Goal: Information Seeking & Learning: Compare options

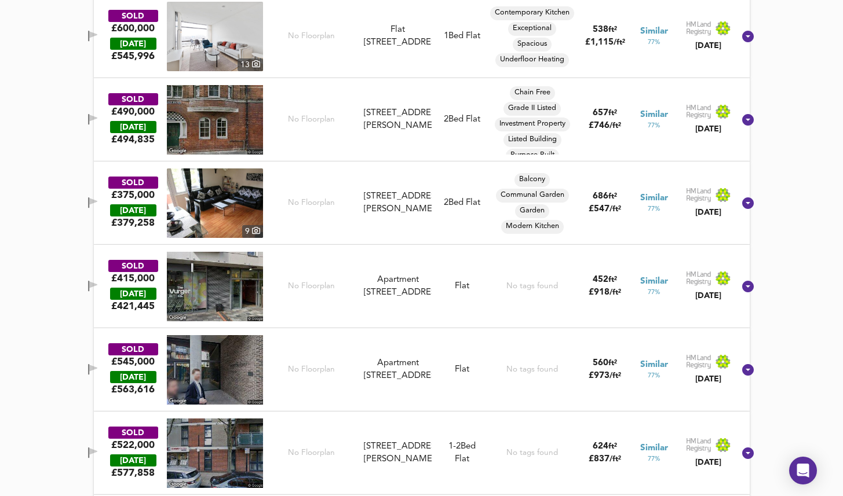
scroll to position [5791, 0]
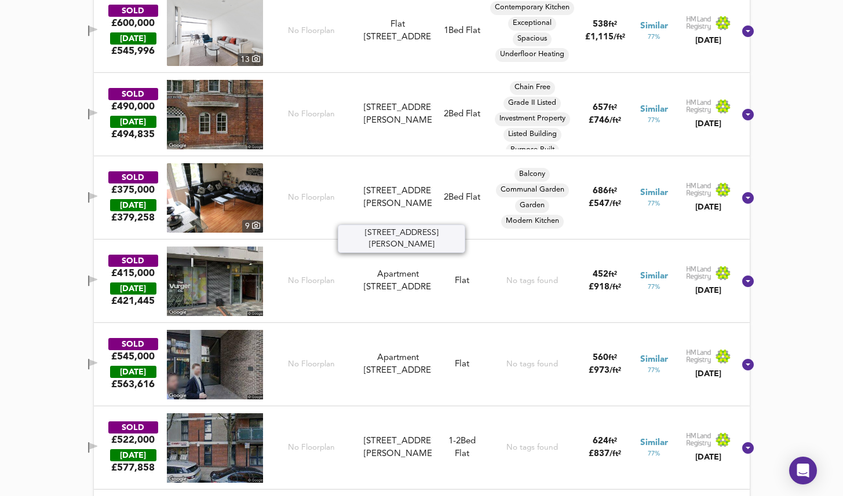
click at [406, 195] on div "[STREET_ADDRESS][PERSON_NAME]" at bounding box center [397, 197] width 67 height 25
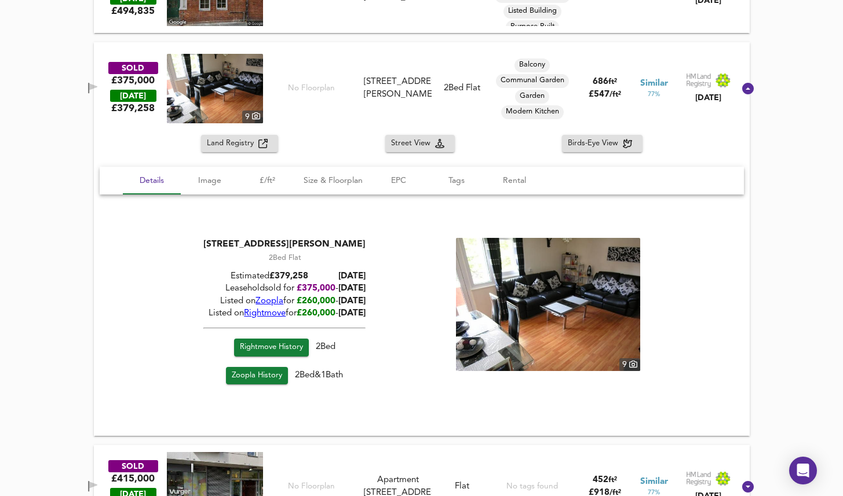
scroll to position [5930, 0]
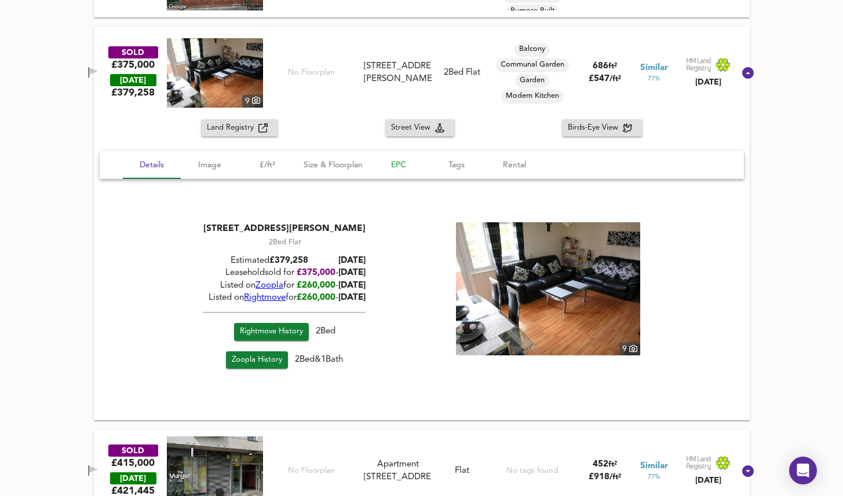
click at [404, 160] on span "EPC" at bounding box center [398, 165] width 44 height 14
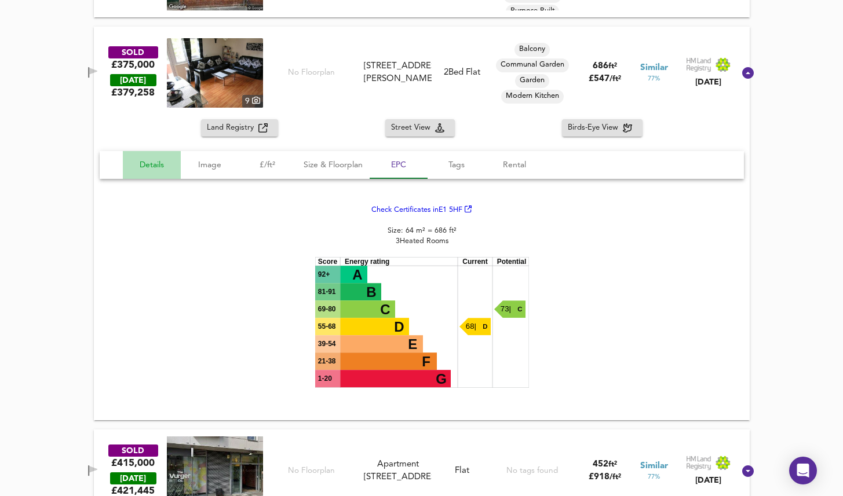
click at [138, 166] on span "Details" at bounding box center [152, 165] width 44 height 14
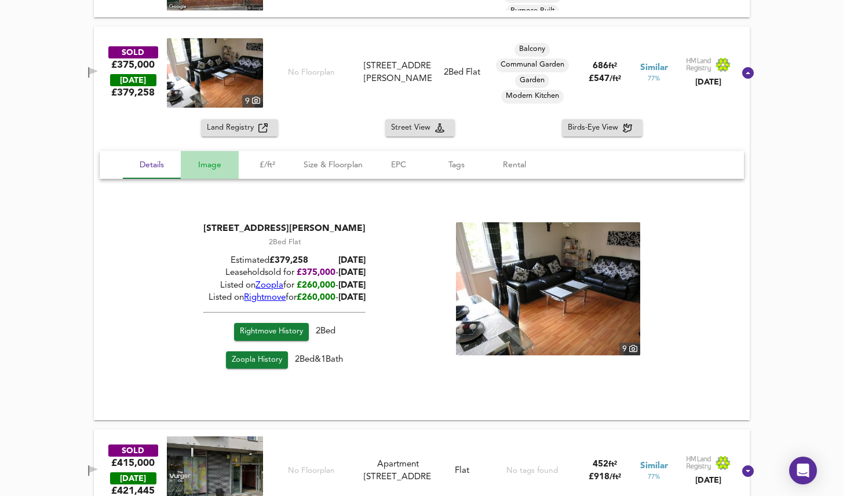
click at [181, 175] on button "Image" at bounding box center [210, 165] width 58 height 28
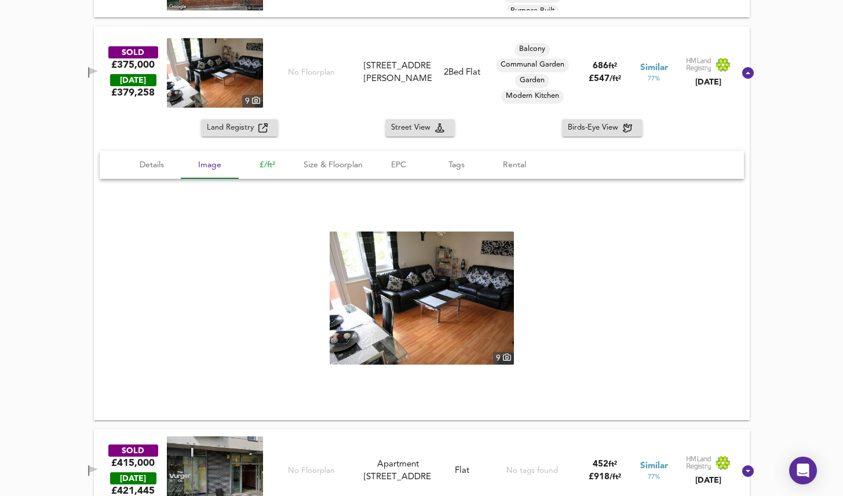
click at [266, 169] on span "£/ft²" at bounding box center [268, 165] width 44 height 14
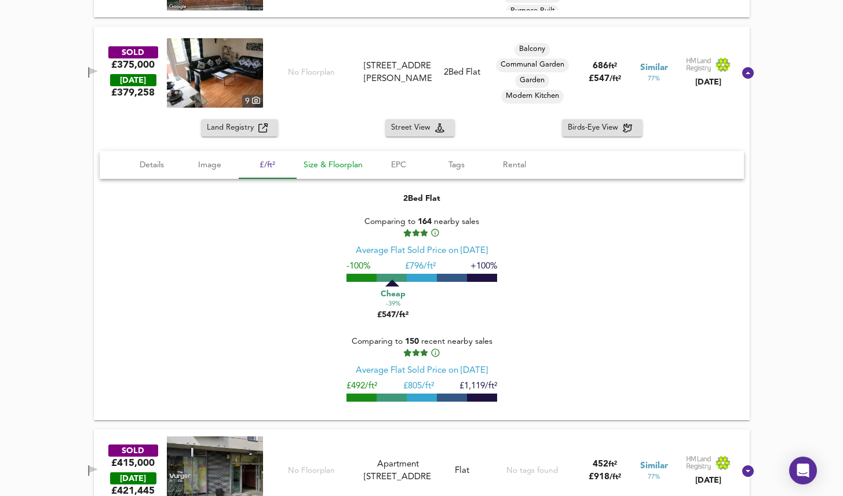
click at [328, 166] on span "Size & Floorplan" at bounding box center [332, 165] width 59 height 14
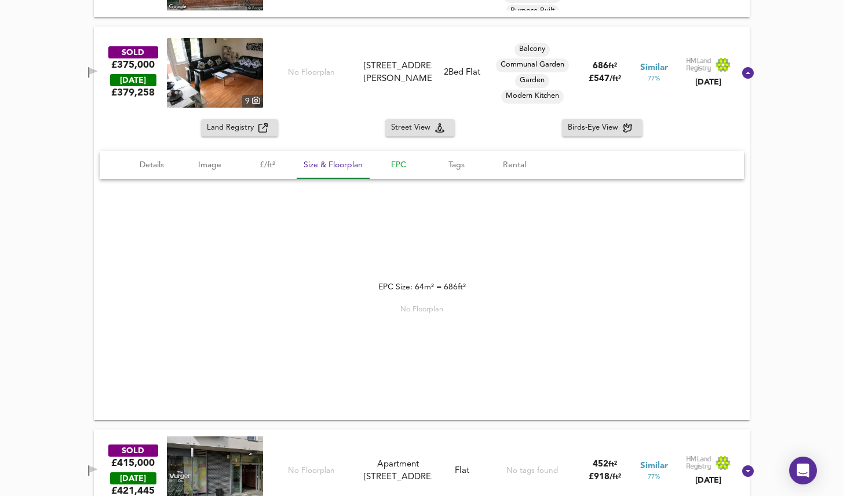
click at [399, 171] on span "EPC" at bounding box center [398, 165] width 44 height 14
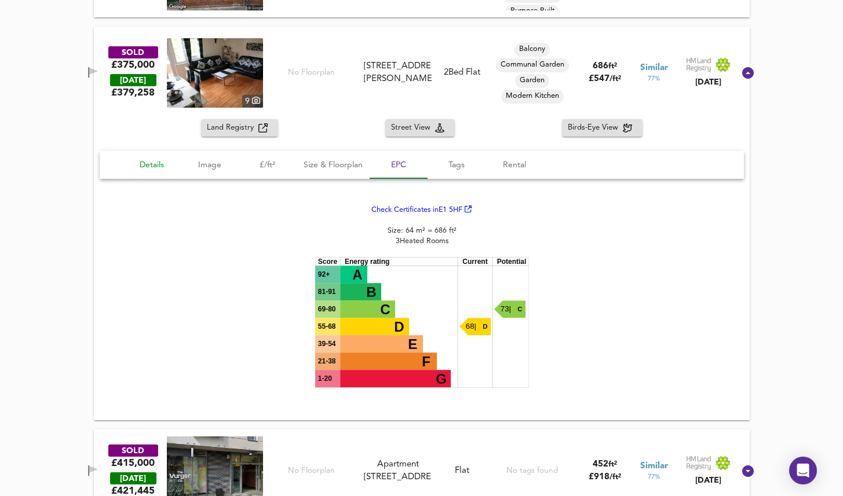
click at [152, 162] on span "Details" at bounding box center [152, 165] width 44 height 14
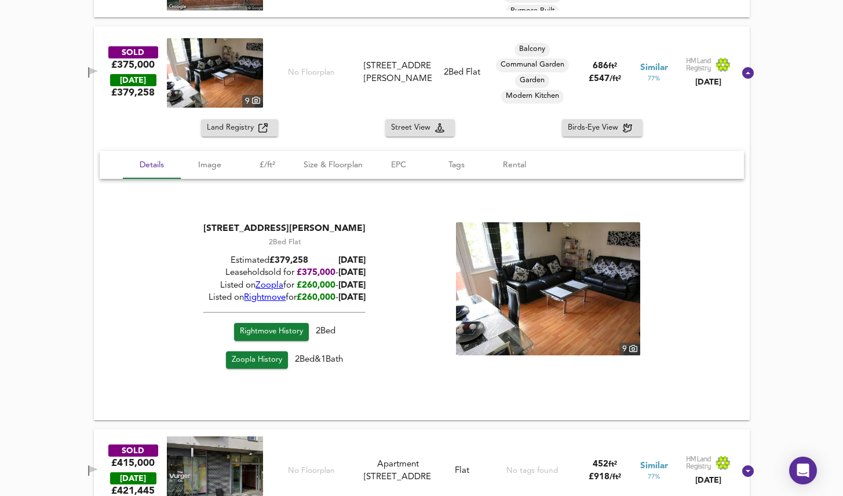
drag, startPoint x: 410, startPoint y: 231, endPoint x: 182, endPoint y: 229, distance: 228.2
click at [182, 229] on div "[STREET_ADDRESS][PERSON_NAME] 2 Bed Flat Estimated £ 379,258 [DATE] Leasehold s…" at bounding box center [421, 297] width 616 height 151
copy div "[STREET_ADDRESS][PERSON_NAME]"
click at [404, 155] on button "EPC" at bounding box center [398, 165] width 58 height 28
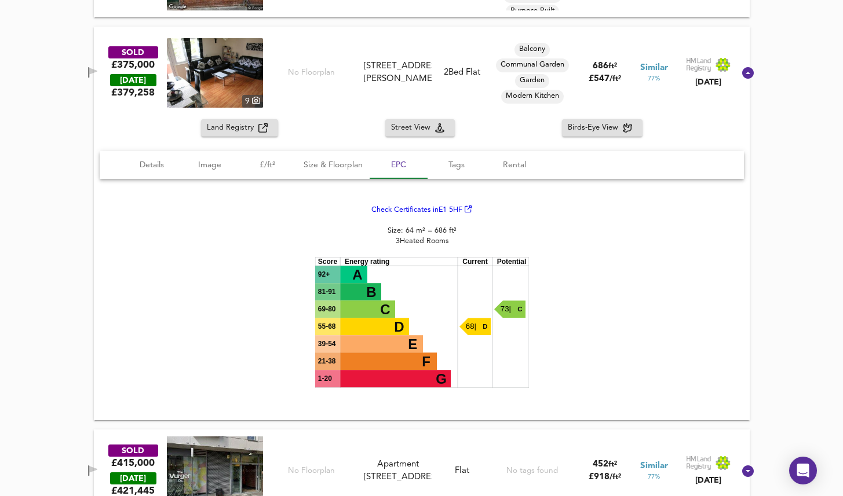
click at [411, 208] on link "Check Certificates in E1 5HF" at bounding box center [421, 210] width 101 height 8
click at [338, 160] on span "Size & Floorplan" at bounding box center [332, 165] width 59 height 14
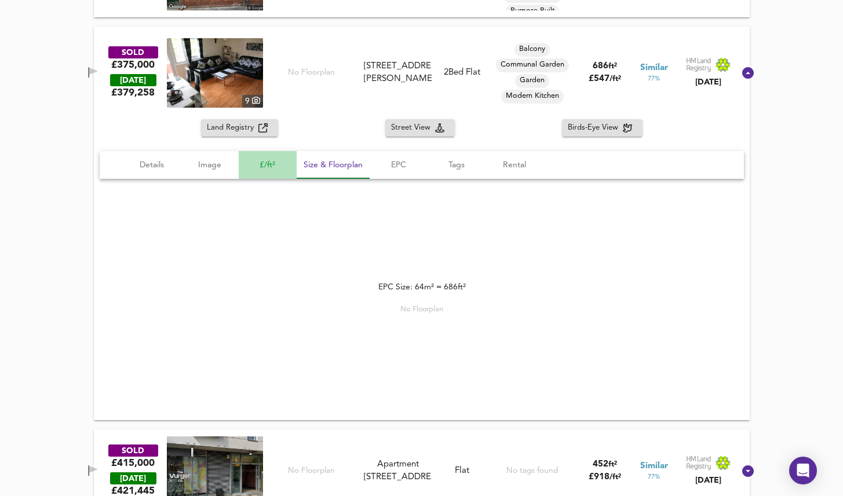
click at [273, 167] on span "£/ft²" at bounding box center [268, 165] width 44 height 14
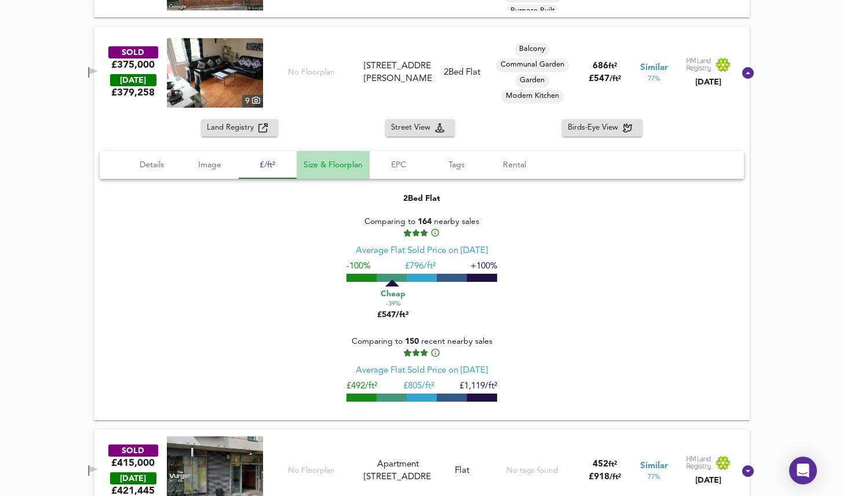
click at [321, 168] on span "Size & Floorplan" at bounding box center [332, 165] width 59 height 14
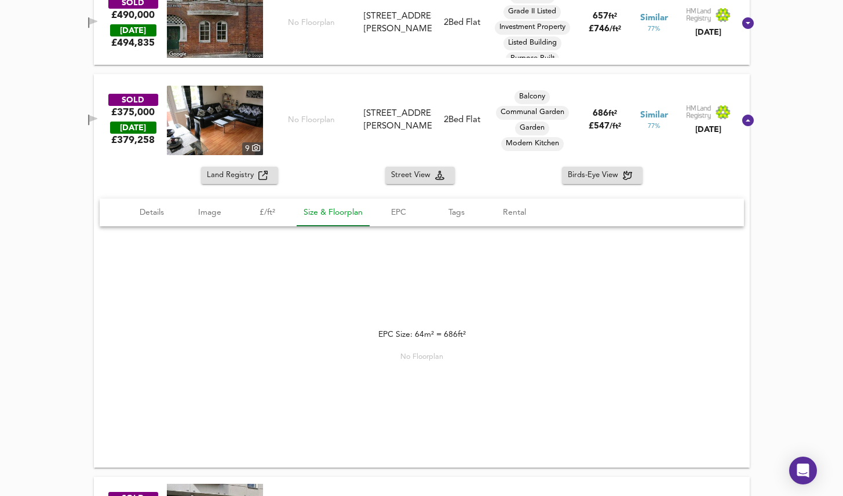
scroll to position [5873, 0]
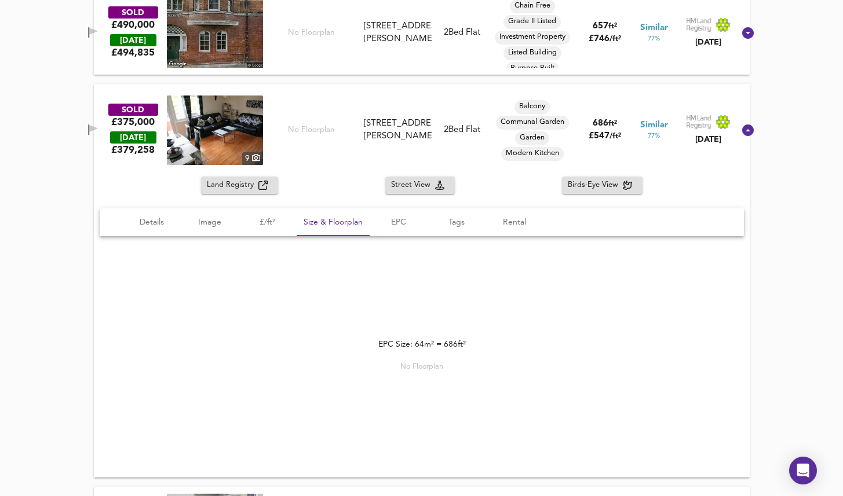
click at [237, 126] on img at bounding box center [215, 130] width 96 height 69
click at [147, 224] on span "Details" at bounding box center [152, 222] width 44 height 14
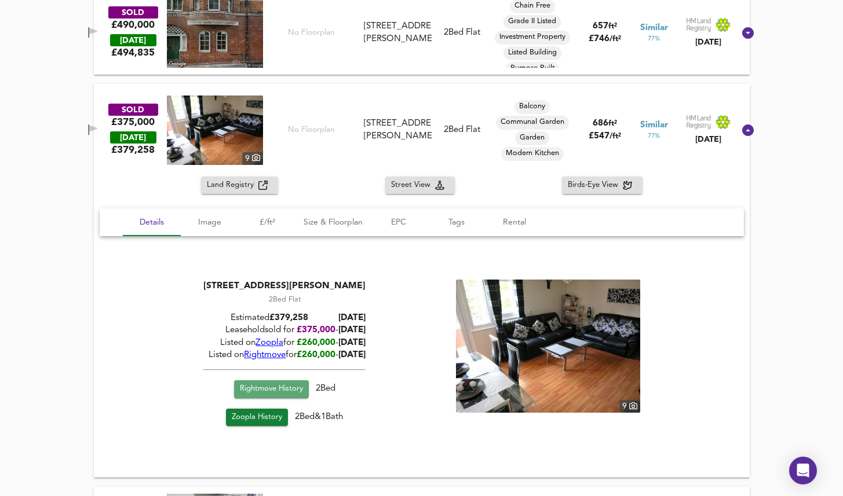
click at [298, 386] on span "Rightmove History" at bounding box center [270, 389] width 63 height 13
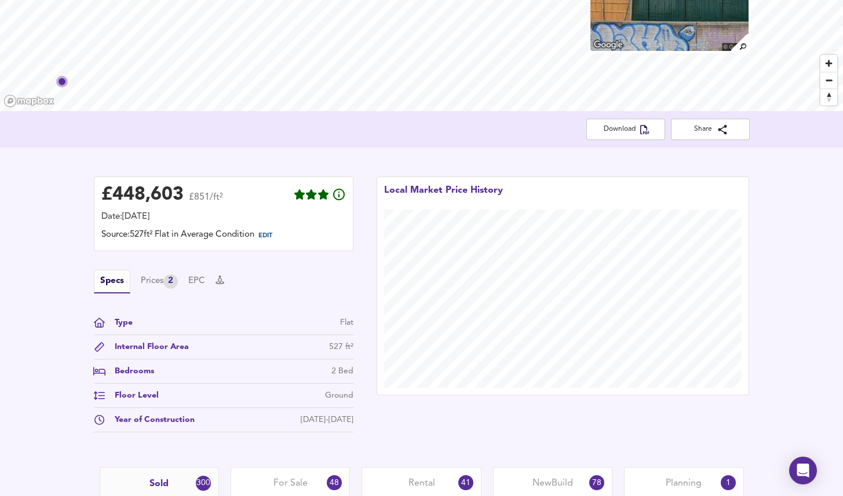
scroll to position [0, 0]
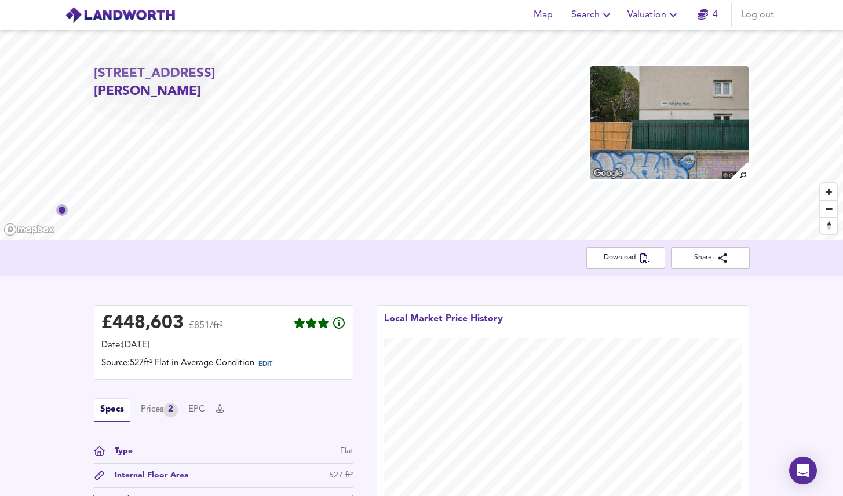
click at [646, 19] on span "Valuation" at bounding box center [653, 15] width 53 height 16
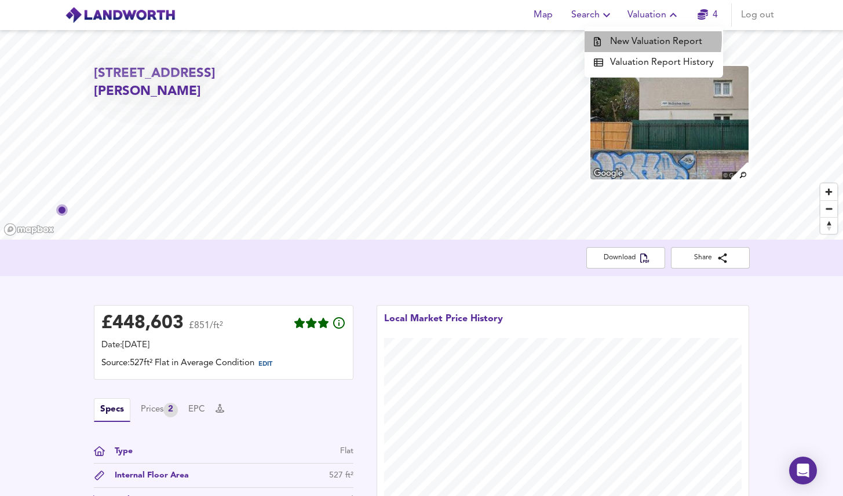
click at [636, 39] on li "New Valuation Report" at bounding box center [653, 41] width 138 height 21
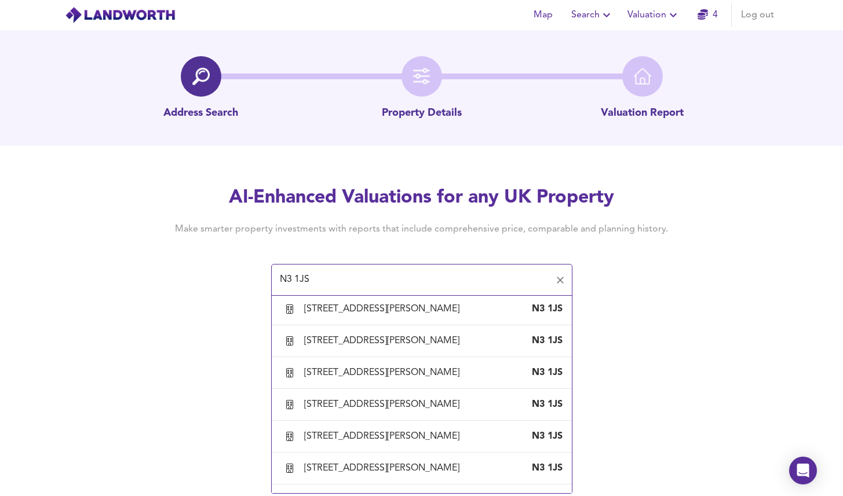
scroll to position [548, 0]
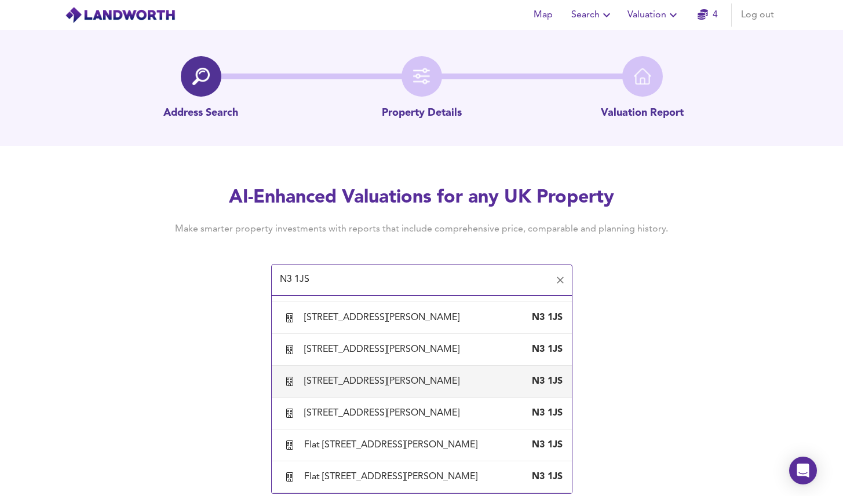
click at [371, 369] on div "[STREET_ADDRESS][PERSON_NAME]" at bounding box center [421, 381] width 281 height 24
type input "[STREET_ADDRESS][PERSON_NAME]"
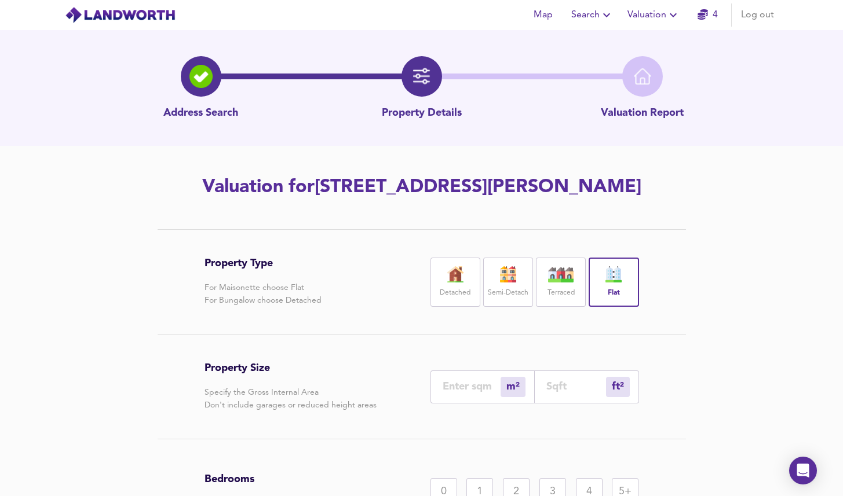
click at [463, 401] on div "m² sqm" at bounding box center [482, 387] width 104 height 33
click at [462, 393] on input "number" at bounding box center [471, 386] width 58 height 12
type input "6"
type input "65"
type input "64"
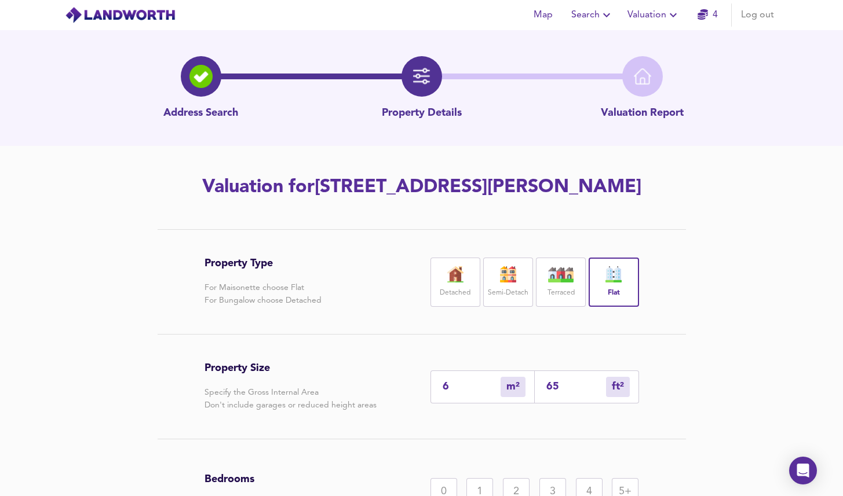
type input "689"
type input "64"
click at [347, 369] on div "Property Size Specify the Gross Internal Area Don't include garages or reduced …" at bounding box center [421, 387] width 434 height 104
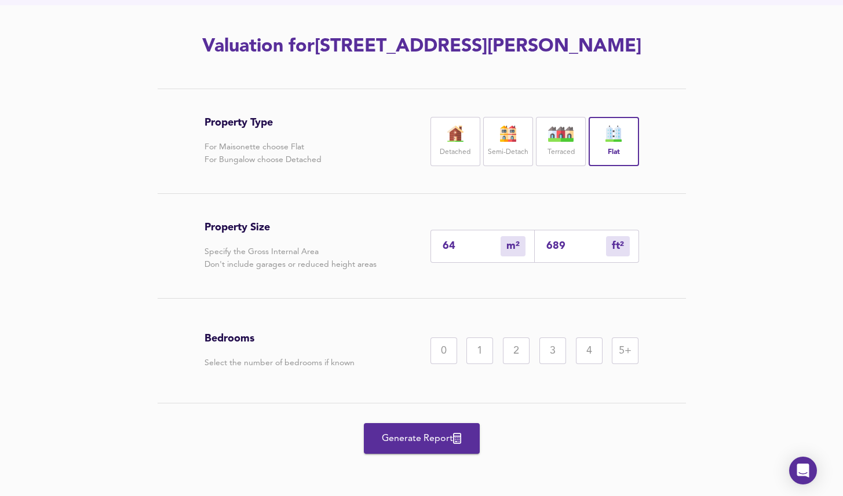
scroll to position [147, 0]
click at [512, 364] on div "2" at bounding box center [516, 350] width 27 height 27
click at [390, 446] on span "Generate Report" at bounding box center [421, 438] width 93 height 16
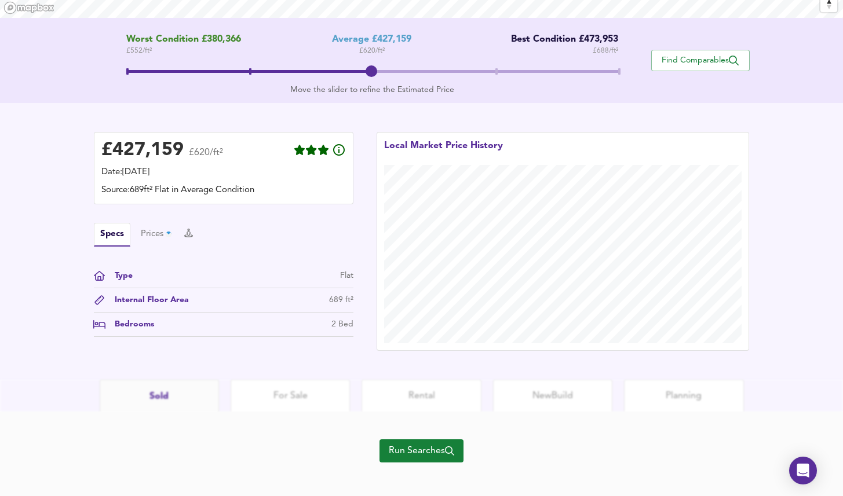
scroll to position [230, 0]
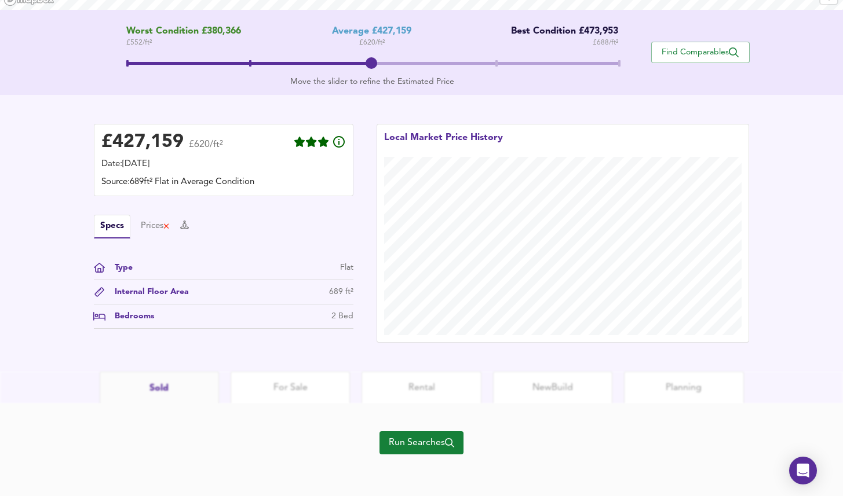
click at [391, 445] on span "Run Searches" at bounding box center [421, 443] width 65 height 16
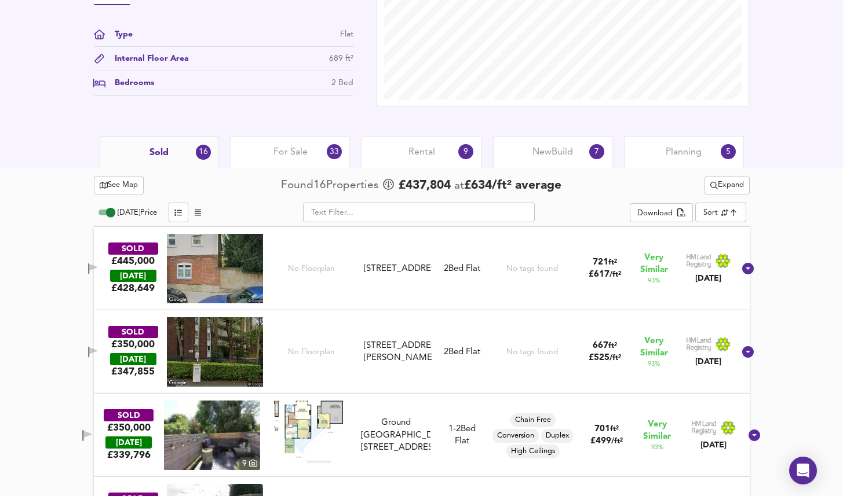
scroll to position [415, 0]
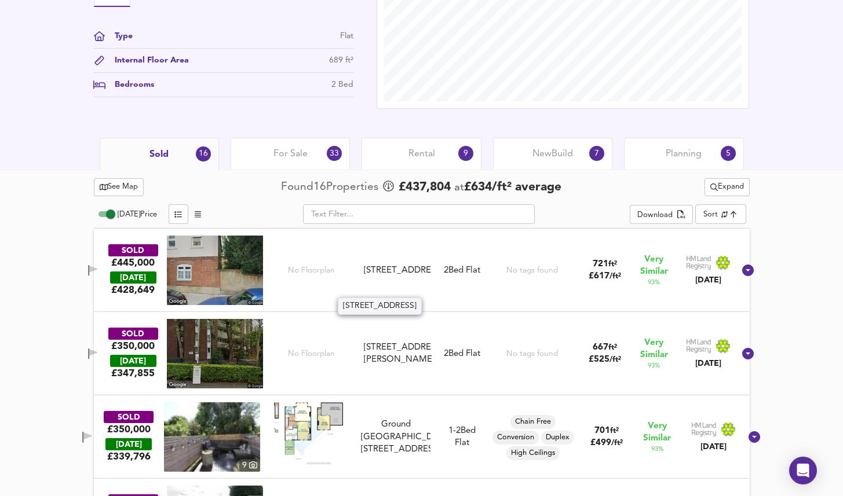
click at [405, 265] on div "[STREET_ADDRESS]" at bounding box center [397, 271] width 67 height 12
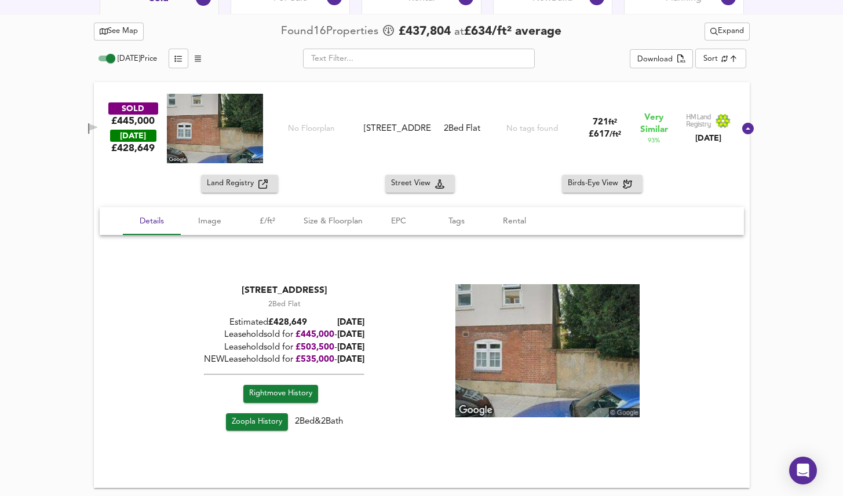
scroll to position [581, 0]
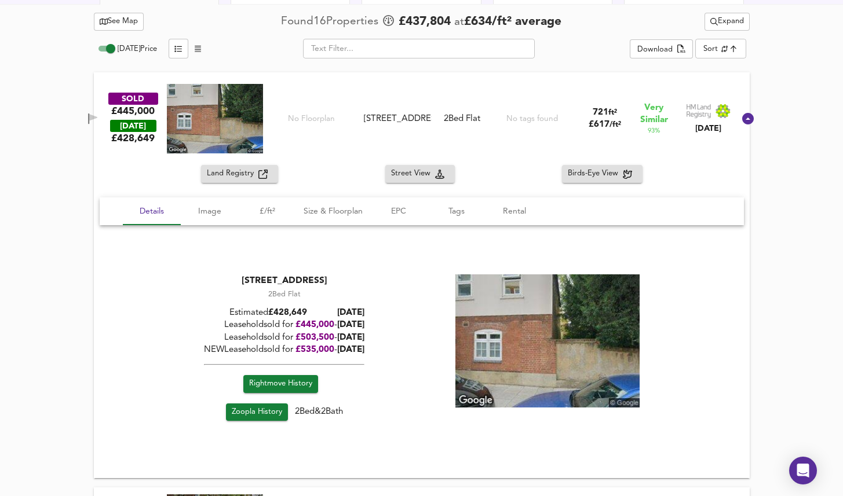
click at [301, 380] on span "Rightmove History" at bounding box center [280, 384] width 63 height 13
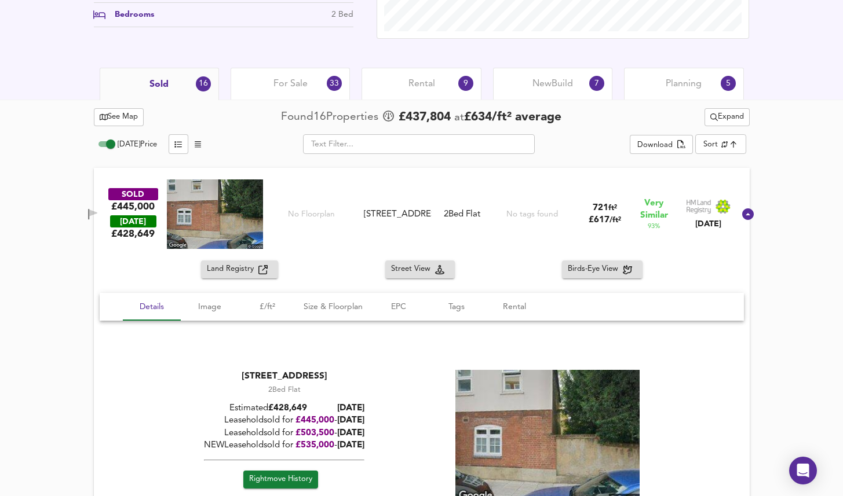
scroll to position [473, 0]
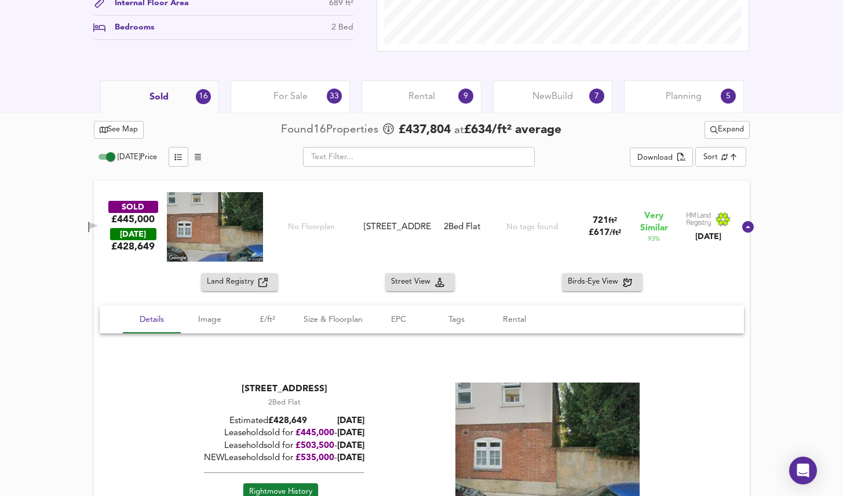
click at [404, 195] on div "SOLD £445,000 [DATE] £ 428,649 [STREET_ADDRESS] 2 Bed Flat No tags found 721 ft…" at bounding box center [407, 226] width 653 height 69
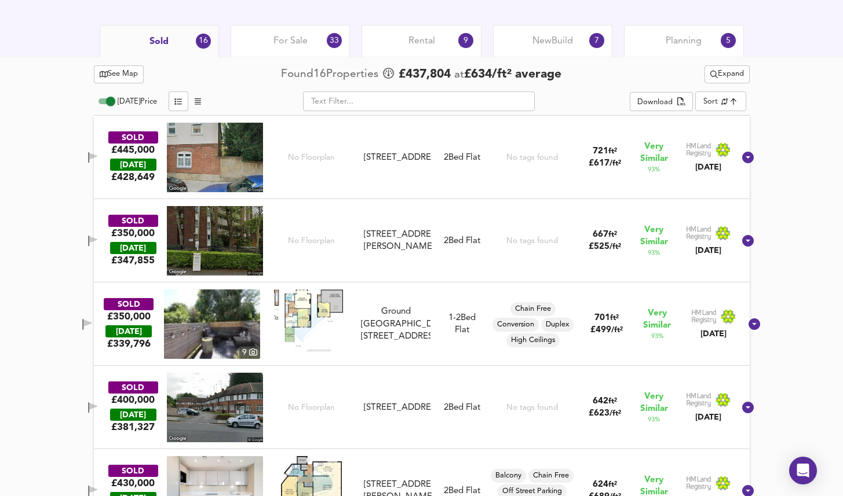
scroll to position [514, 0]
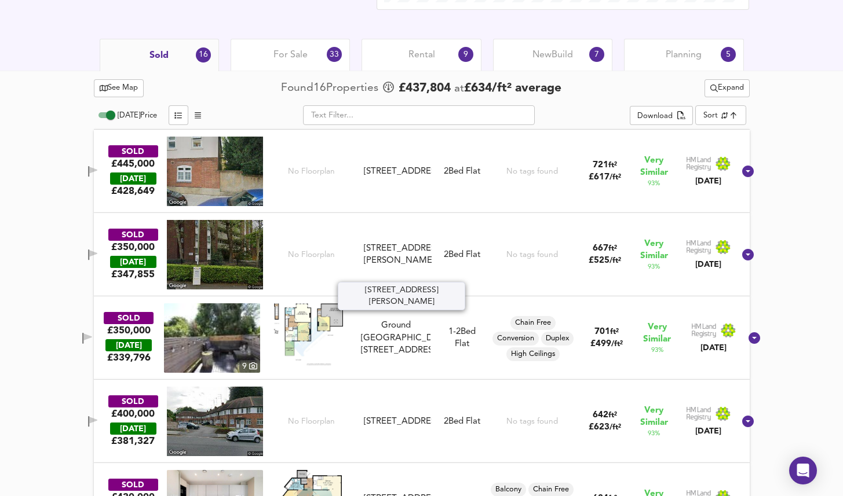
click at [401, 251] on div "[STREET_ADDRESS][PERSON_NAME]" at bounding box center [397, 255] width 67 height 25
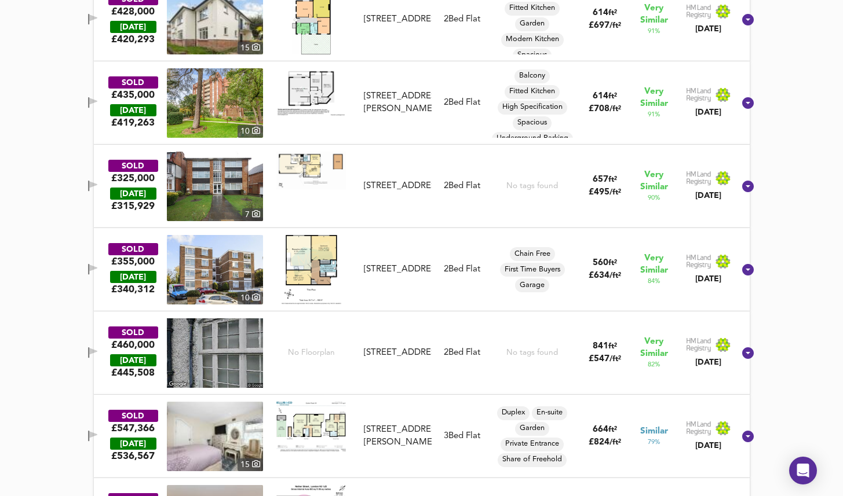
scroll to position [1415, 0]
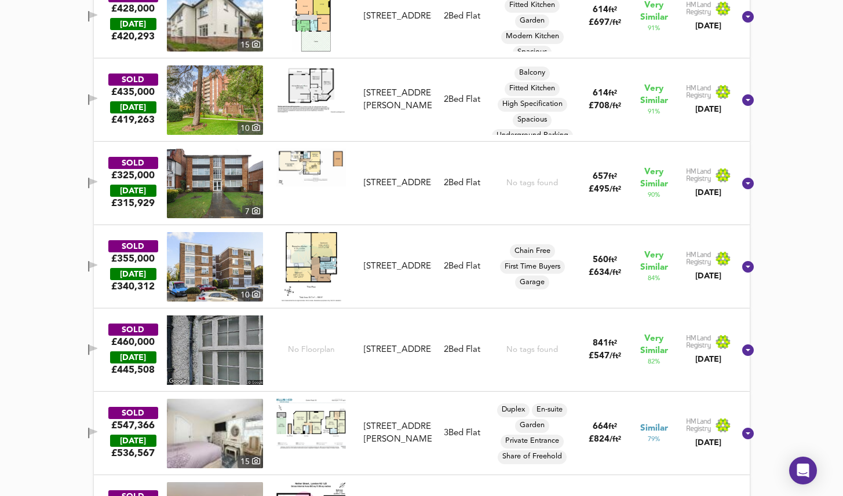
click at [312, 256] on img at bounding box center [311, 266] width 60 height 69
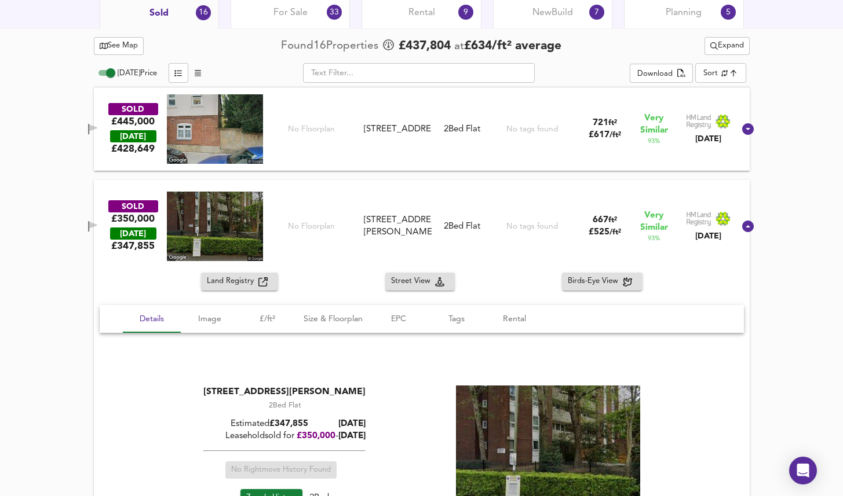
scroll to position [578, 0]
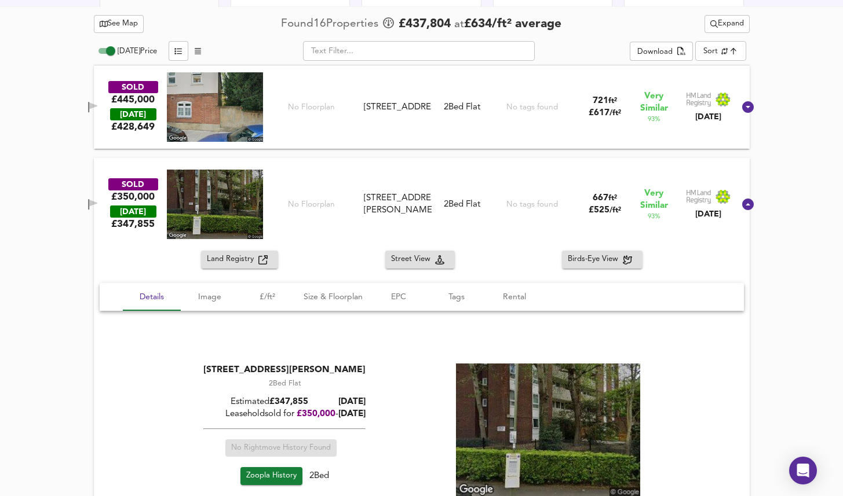
click at [305, 171] on div "No Floorplan" at bounding box center [311, 204] width 96 height 69
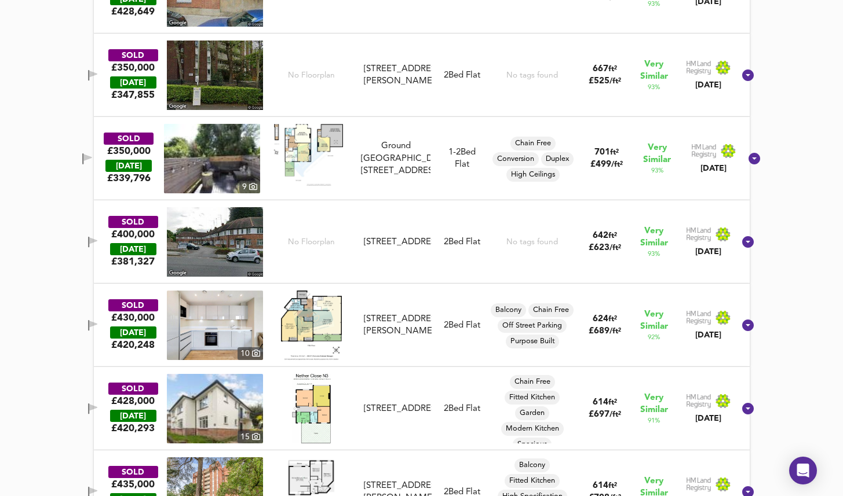
scroll to position [717, 0]
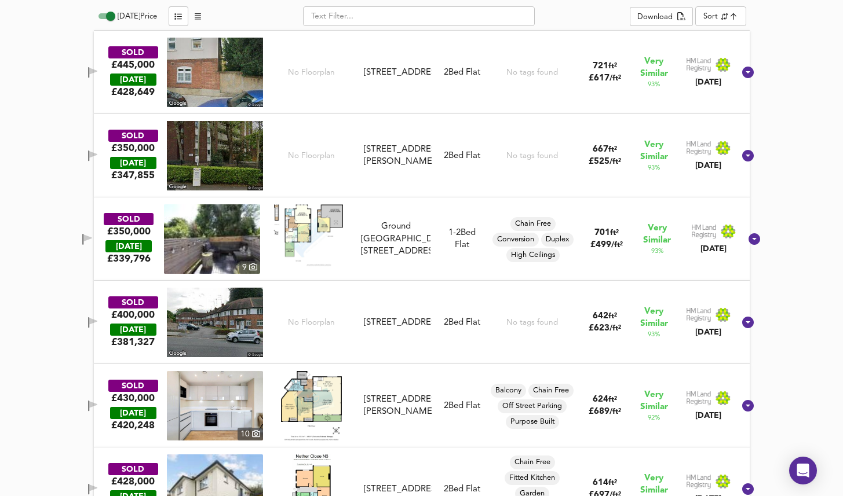
scroll to position [616, 0]
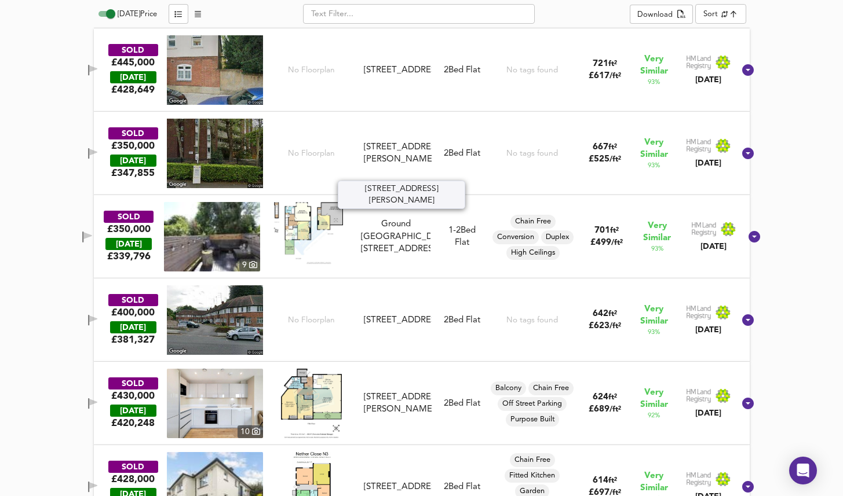
click at [414, 149] on div "[STREET_ADDRESS][PERSON_NAME]" at bounding box center [397, 153] width 67 height 25
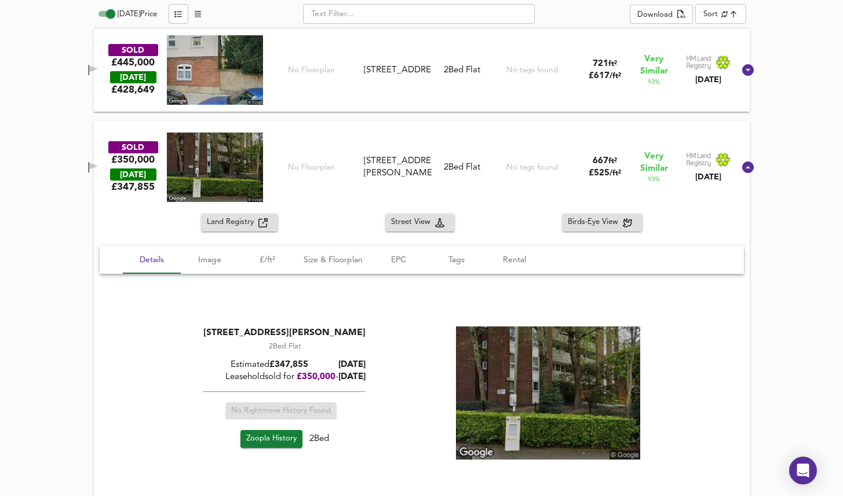
drag, startPoint x: 398, startPoint y: 334, endPoint x: 213, endPoint y: 309, distance: 187.0
click at [213, 309] on div "Flat [STREET_ADDRESS][PERSON_NAME] 2 Bed Flat Estimated £ 347,855 [DATE] Leaseh…" at bounding box center [422, 393] width 644 height 238
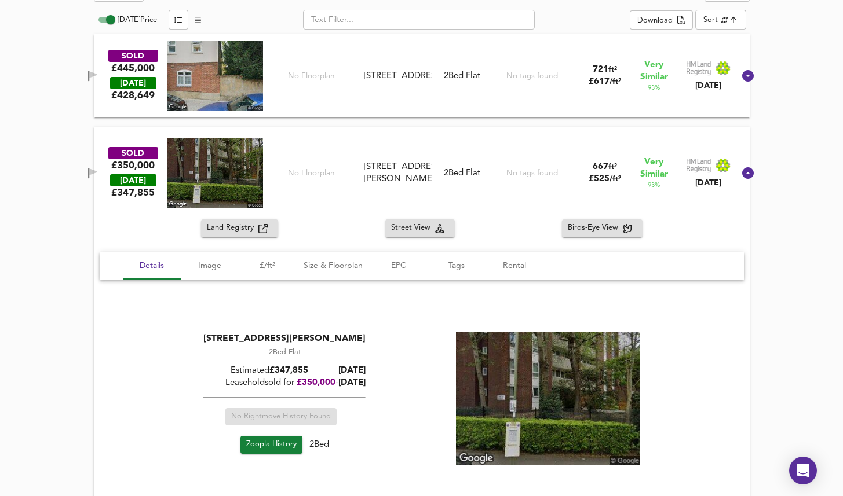
click at [228, 178] on img at bounding box center [215, 172] width 96 height 69
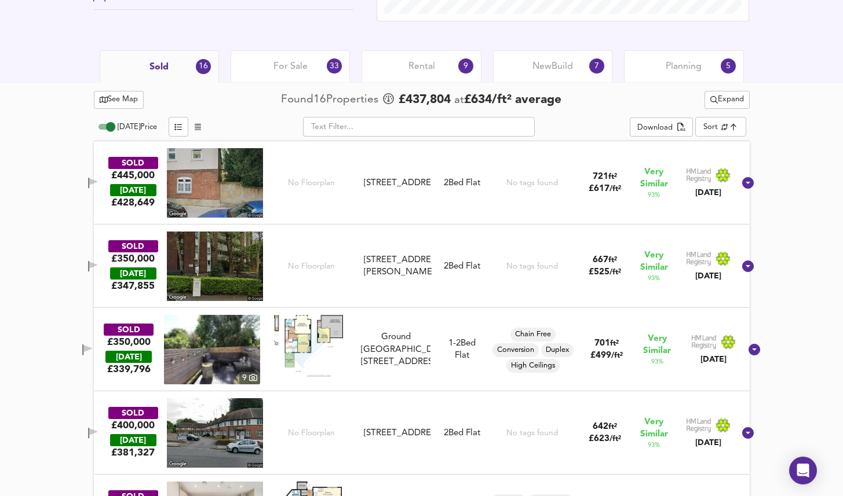
scroll to position [514, 0]
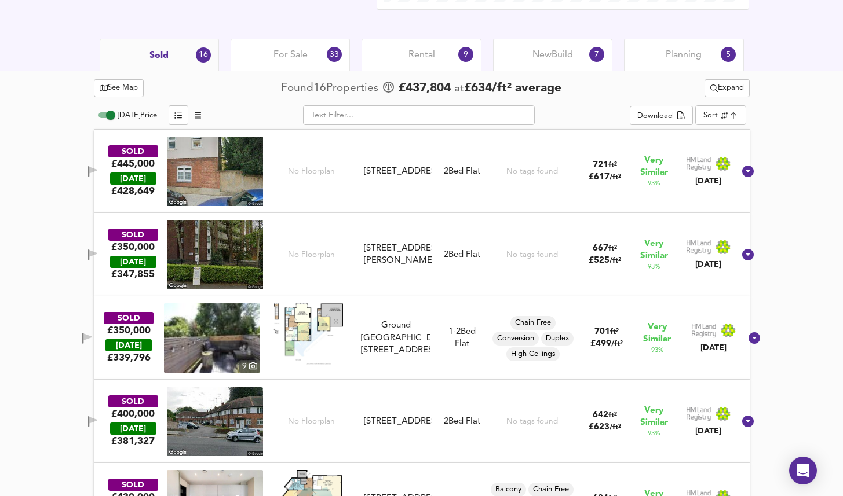
click at [248, 165] on img at bounding box center [215, 171] width 96 height 69
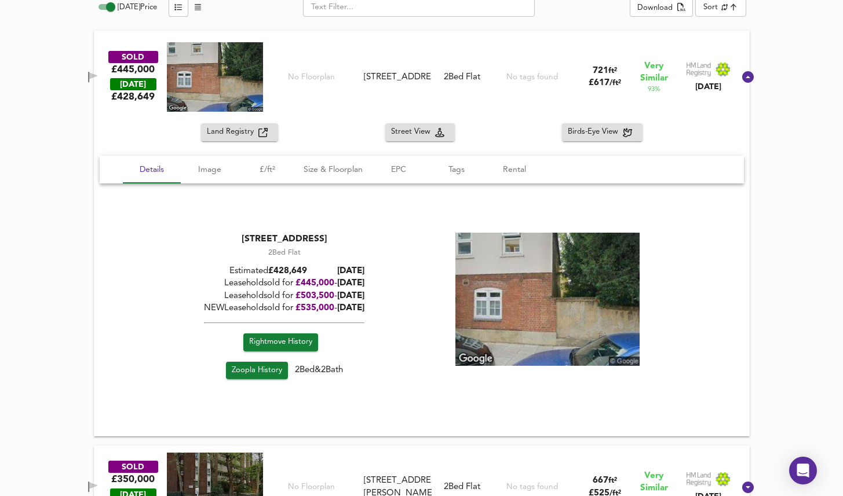
scroll to position [629, 0]
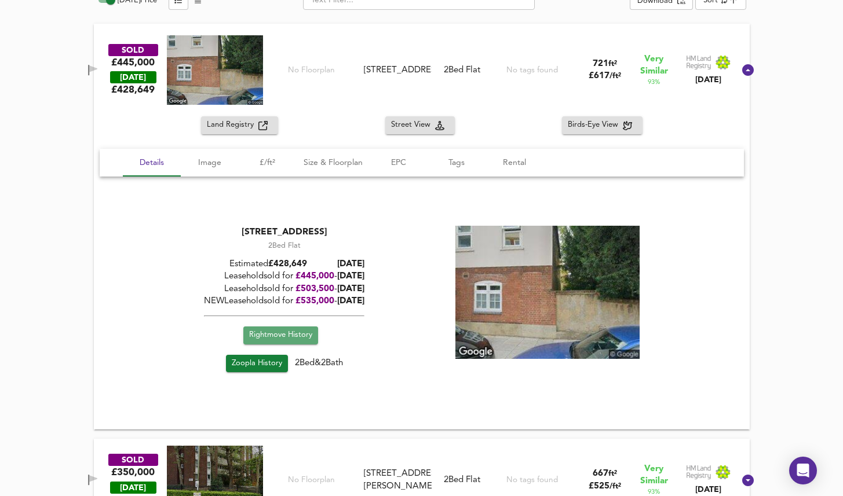
click at [312, 336] on span "Rightmove History" at bounding box center [280, 335] width 63 height 13
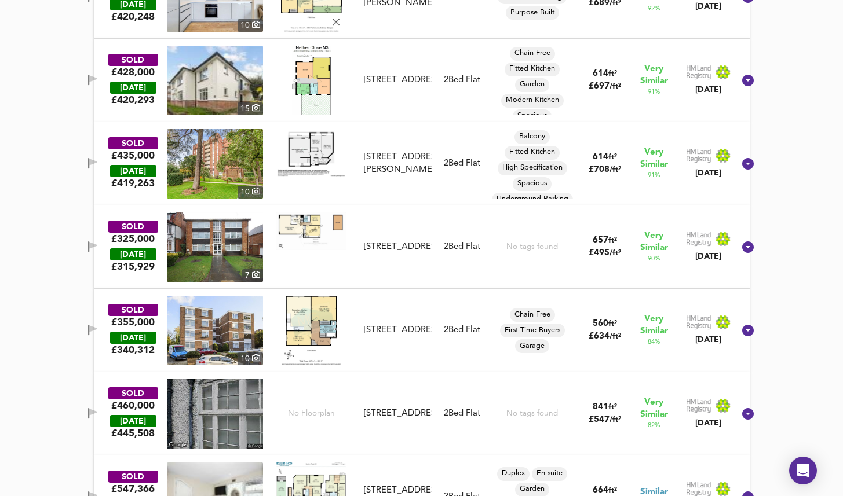
scroll to position [1358, 0]
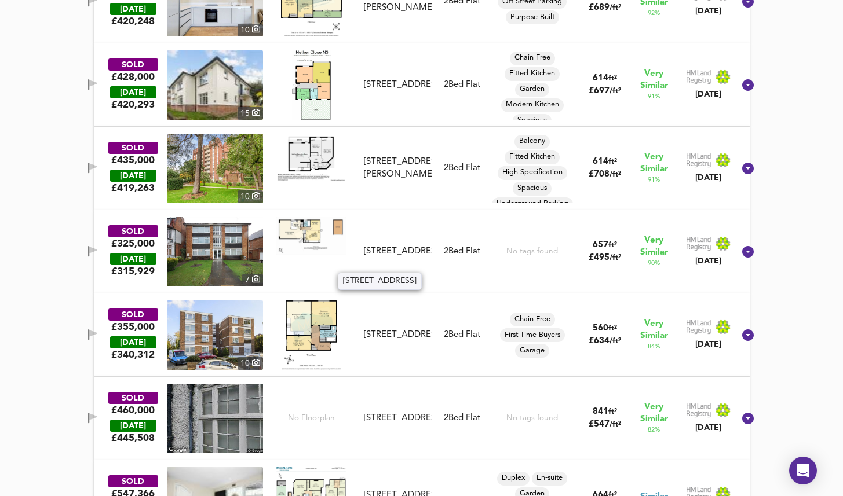
click at [402, 246] on div "[STREET_ADDRESS]" at bounding box center [397, 252] width 67 height 12
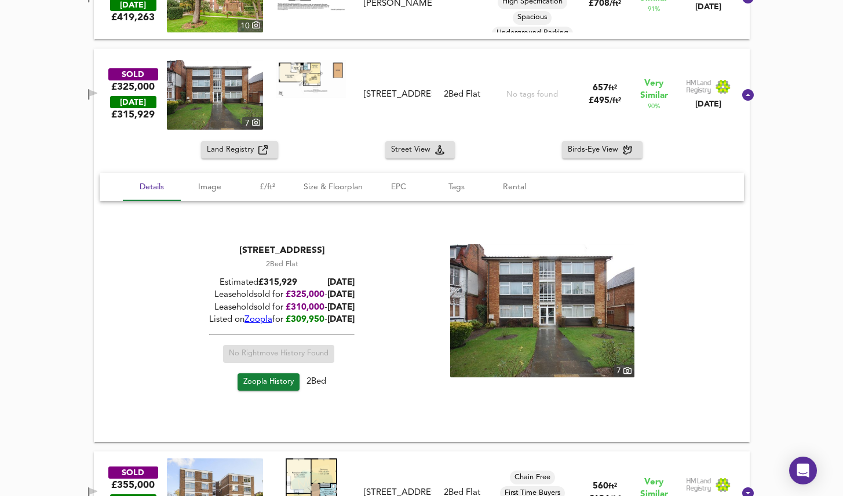
scroll to position [1544, 0]
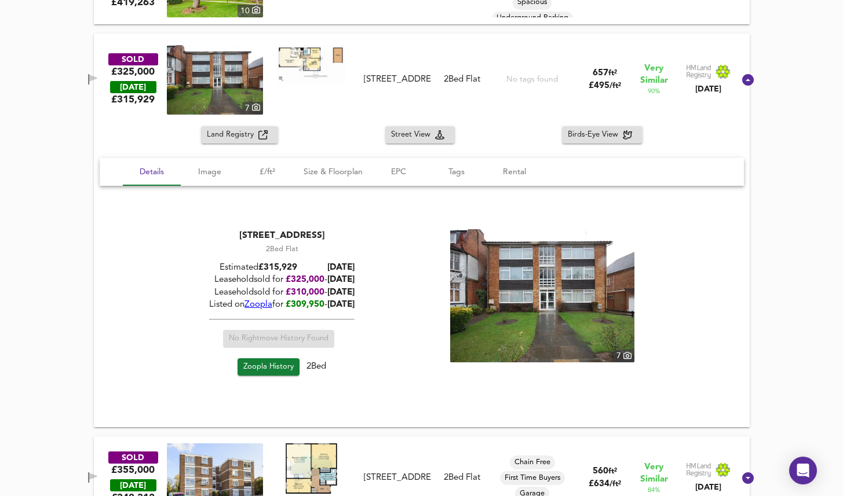
drag, startPoint x: 369, startPoint y: 235, endPoint x: 198, endPoint y: 236, distance: 171.4
click at [209, 236] on div "[STREET_ADDRESS]" at bounding box center [281, 235] width 145 height 13
click at [320, 174] on span "Size & Floorplan" at bounding box center [332, 172] width 59 height 14
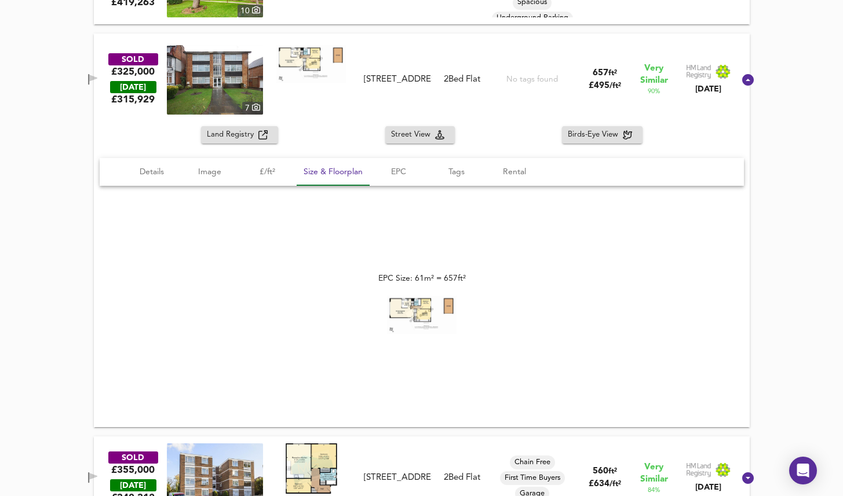
click at [331, 65] on img at bounding box center [310, 64] width 69 height 38
click at [159, 176] on span "Details" at bounding box center [152, 172] width 44 height 14
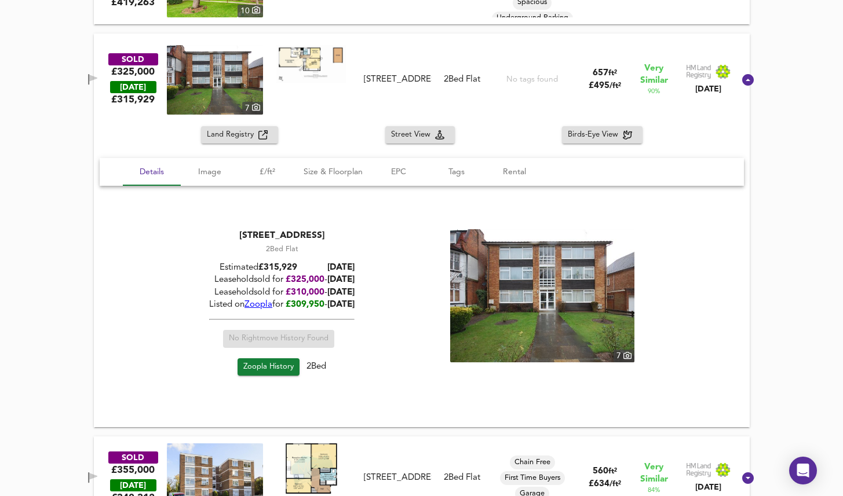
click at [533, 263] on img at bounding box center [542, 295] width 184 height 133
click at [215, 171] on span "Image" at bounding box center [210, 172] width 44 height 14
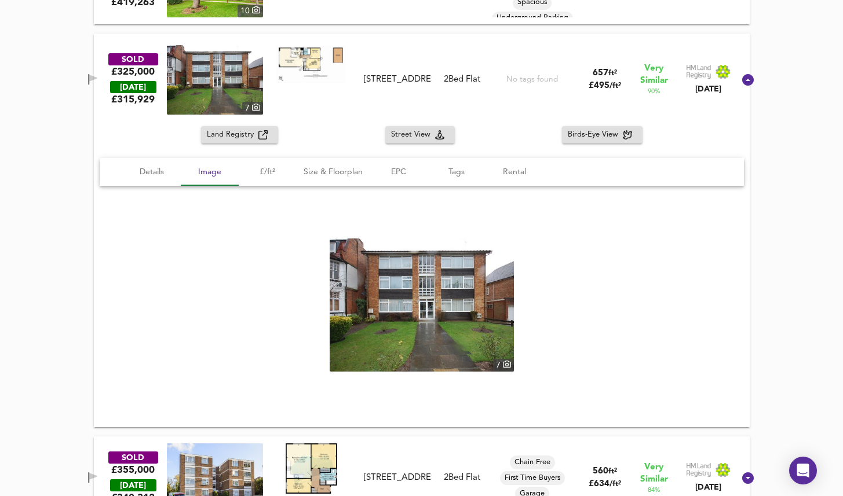
click at [421, 295] on img at bounding box center [421, 305] width 184 height 133
click at [402, 310] on img at bounding box center [421, 305] width 184 height 133
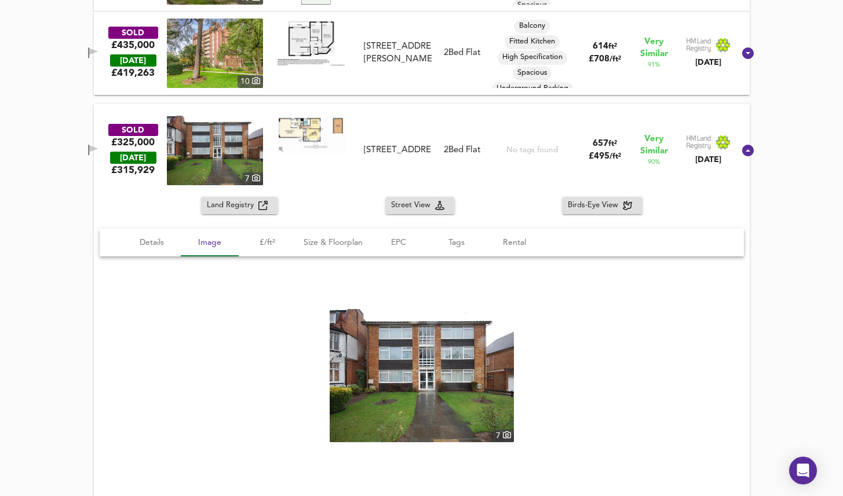
scroll to position [1440, 0]
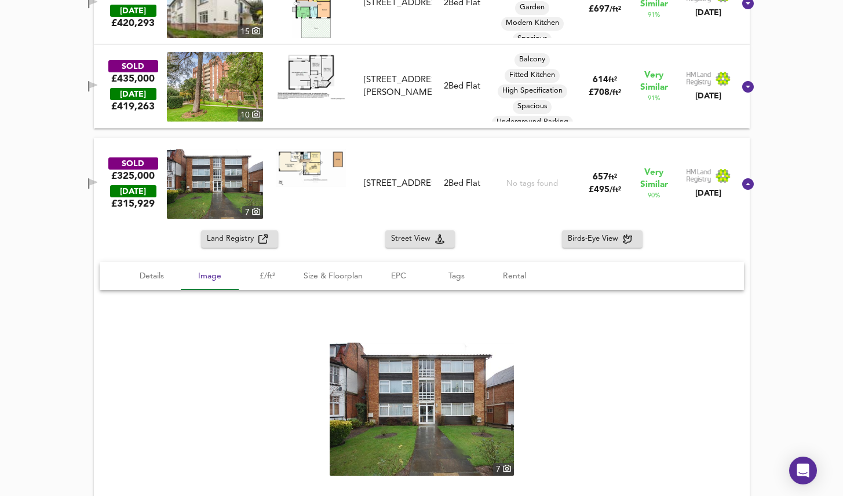
click at [410, 155] on div "SOLD £325,000 [DATE] £ 315,929 [GEOGRAPHIC_DATA][STREET_ADDRESS][STREET_ADDRESS…" at bounding box center [407, 183] width 653 height 69
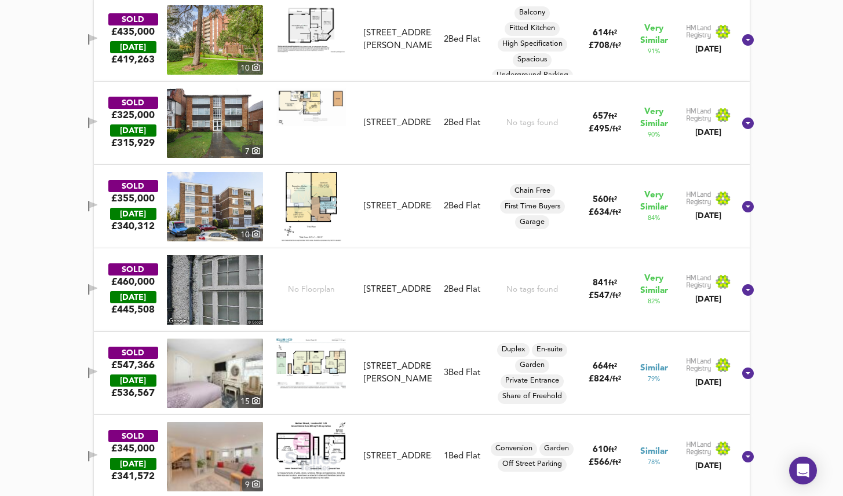
scroll to position [1482, 0]
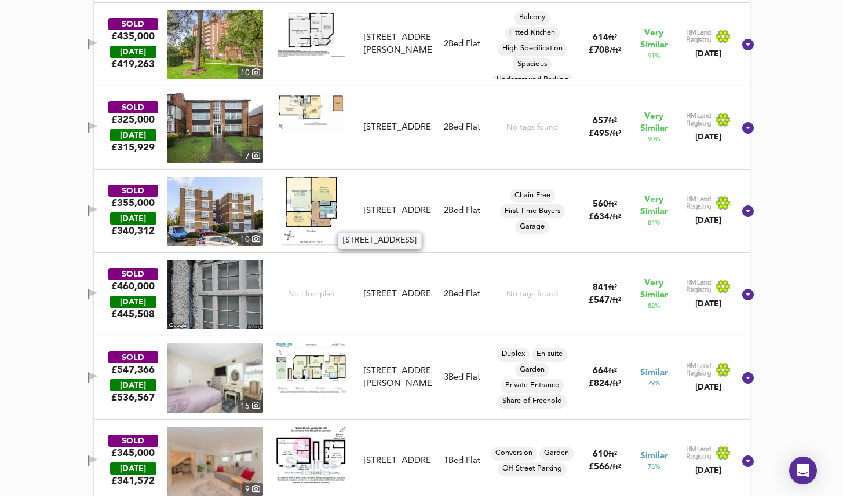
click at [423, 205] on div "[STREET_ADDRESS]" at bounding box center [397, 211] width 67 height 12
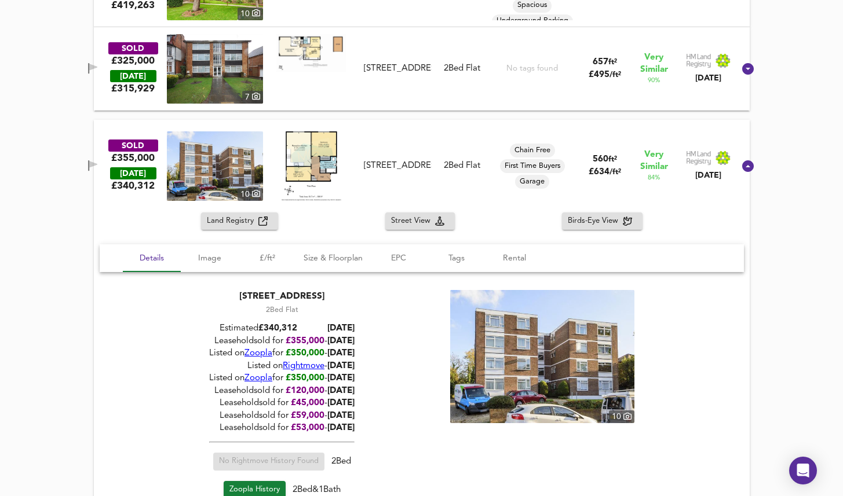
scroll to position [1558, 0]
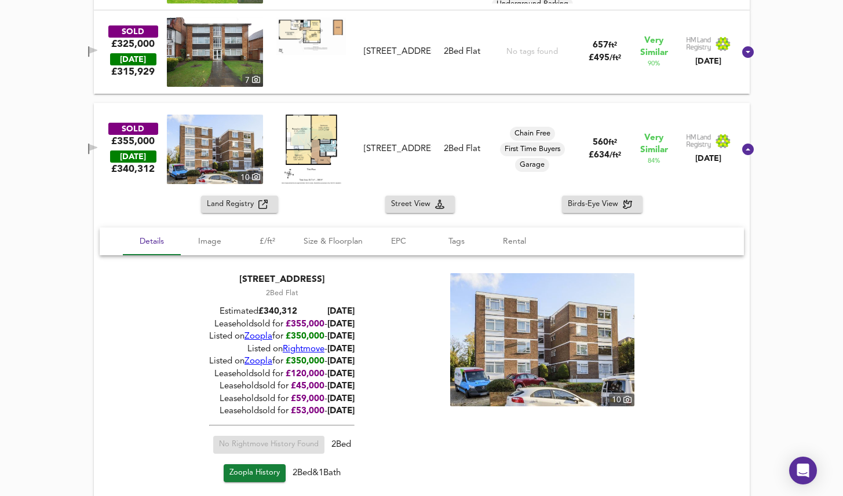
drag, startPoint x: 386, startPoint y: 279, endPoint x: 179, endPoint y: 279, distance: 207.3
click at [179, 279] on div "[STREET_ADDRESS] 2 Bed Flat Estimated £ 340,312 [DATE] Leasehold sold for £ 355…" at bounding box center [421, 380] width 616 height 213
copy div "[STREET_ADDRESS]"
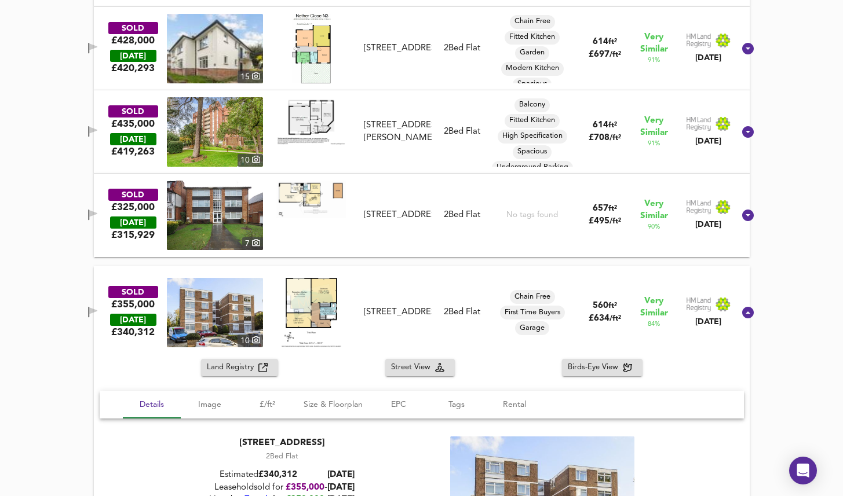
scroll to position [1389, 0]
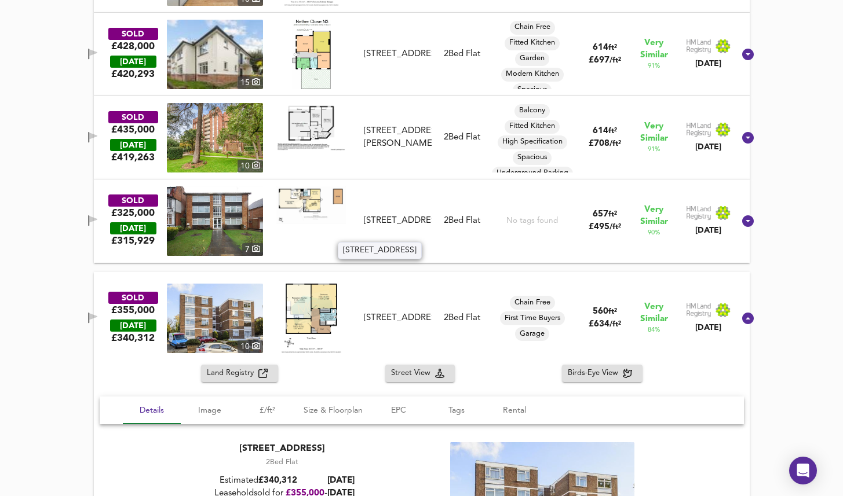
click at [401, 224] on div "[STREET_ADDRESS]" at bounding box center [397, 221] width 67 height 12
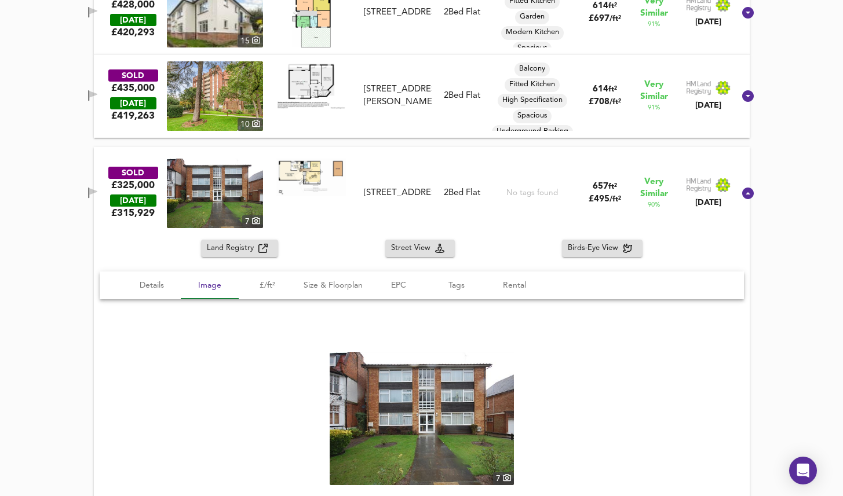
scroll to position [1426, 0]
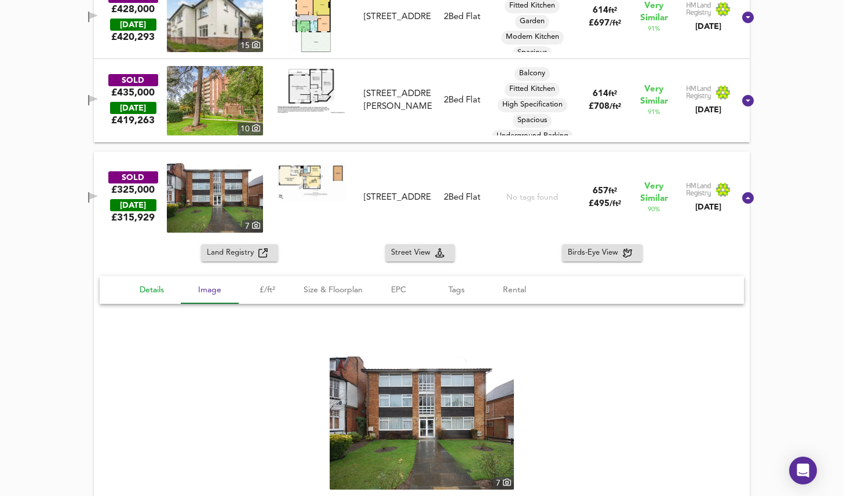
click at [167, 288] on span "Details" at bounding box center [152, 290] width 44 height 14
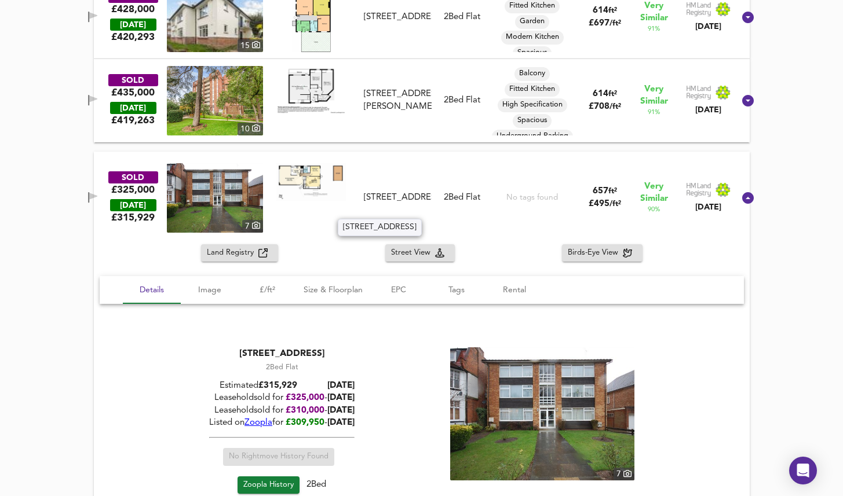
drag, startPoint x: 415, startPoint y: 214, endPoint x: 378, endPoint y: 188, distance: 45.8
click at [378, 192] on div "[STREET_ADDRESS]" at bounding box center [397, 198] width 67 height 12
copy div "[STREET_ADDRESS]"
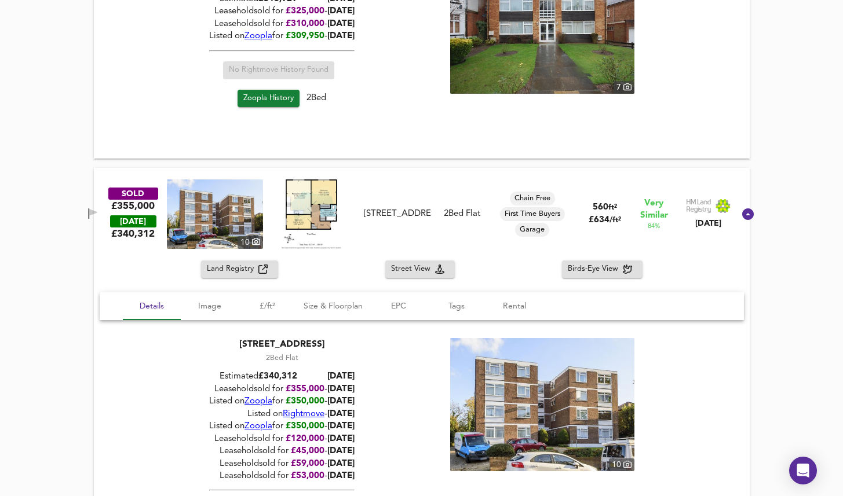
scroll to position [1826, 0]
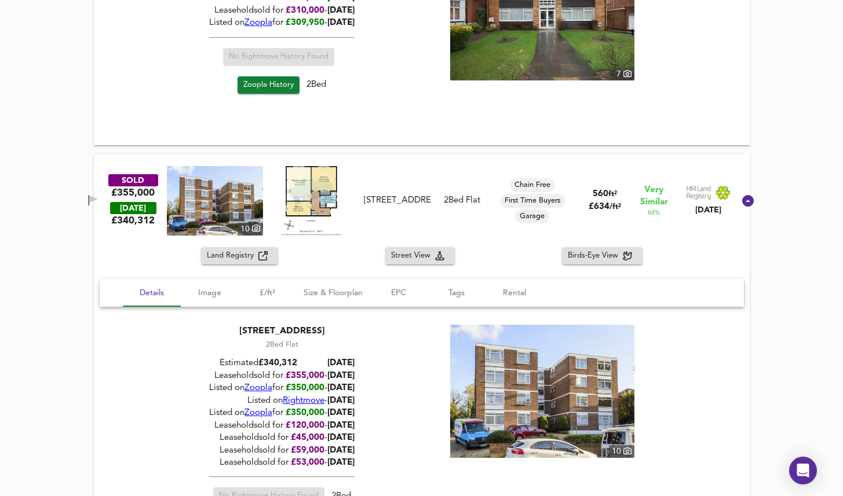
drag, startPoint x: 384, startPoint y: 328, endPoint x: 150, endPoint y: 326, distance: 234.5
click at [150, 326] on div "[STREET_ADDRESS] 2 Bed Flat Estimated £ 340,312 [DATE] Leasehold sold for £ 355…" at bounding box center [421, 431] width 616 height 213
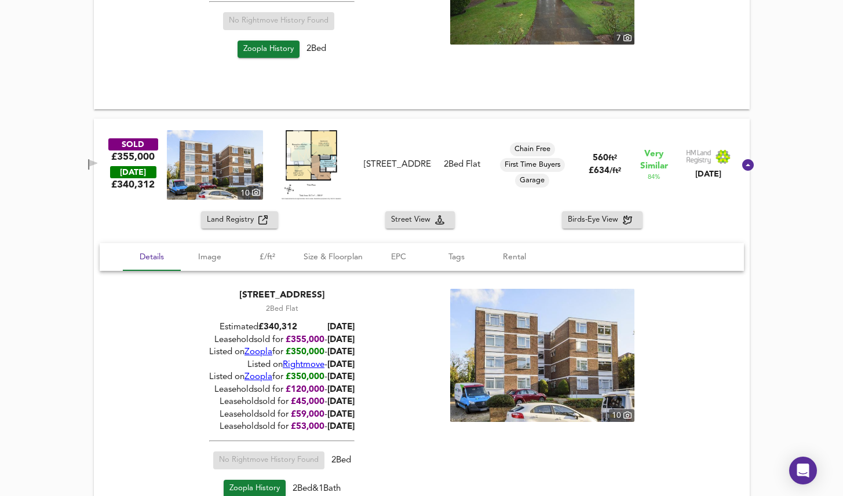
scroll to position [1854, 0]
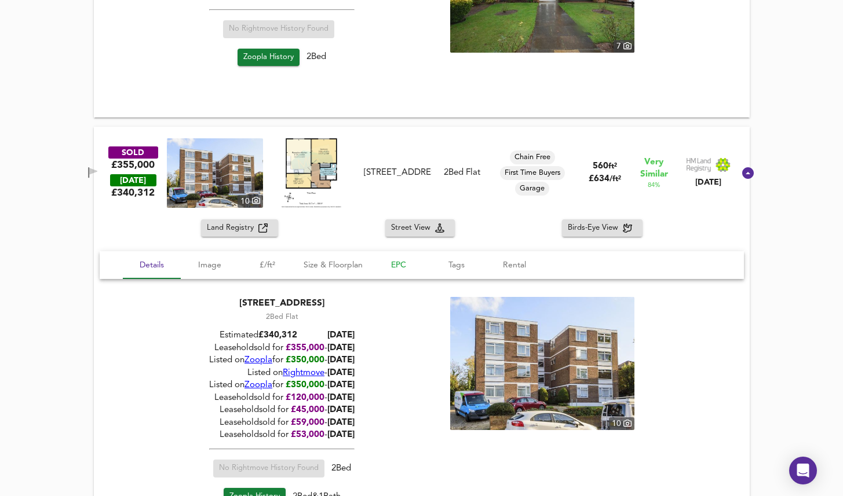
click at [396, 268] on span "EPC" at bounding box center [398, 265] width 44 height 14
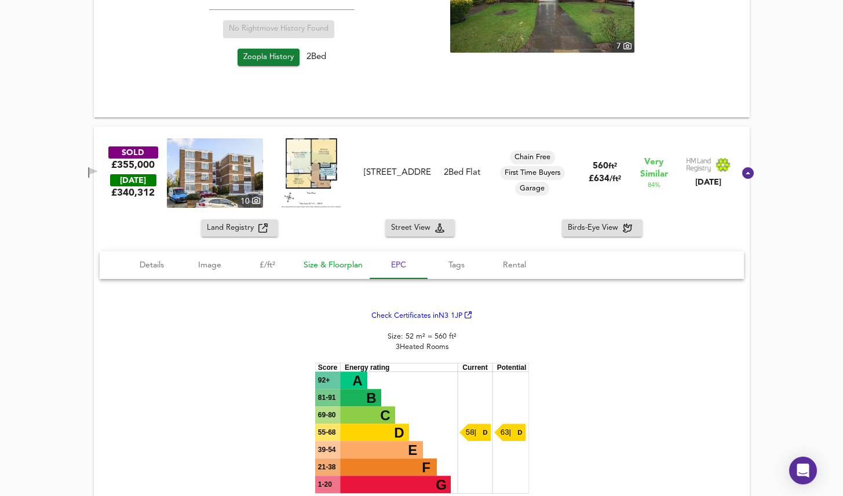
click at [340, 267] on span "Size & Floorplan" at bounding box center [332, 265] width 59 height 14
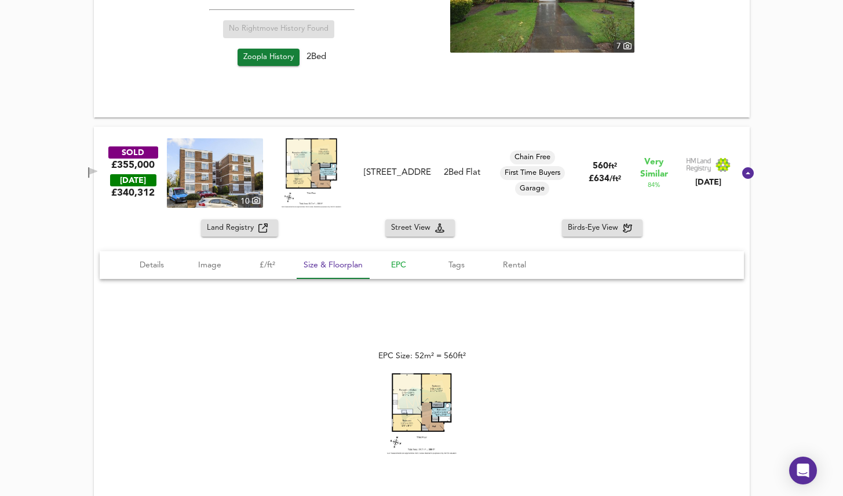
click at [408, 264] on span "EPC" at bounding box center [398, 265] width 44 height 14
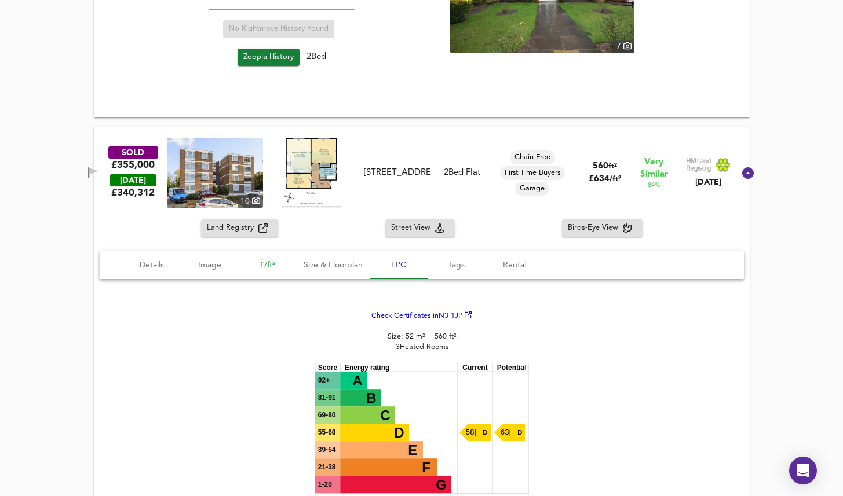
click at [278, 267] on span "£/ft²" at bounding box center [268, 265] width 44 height 14
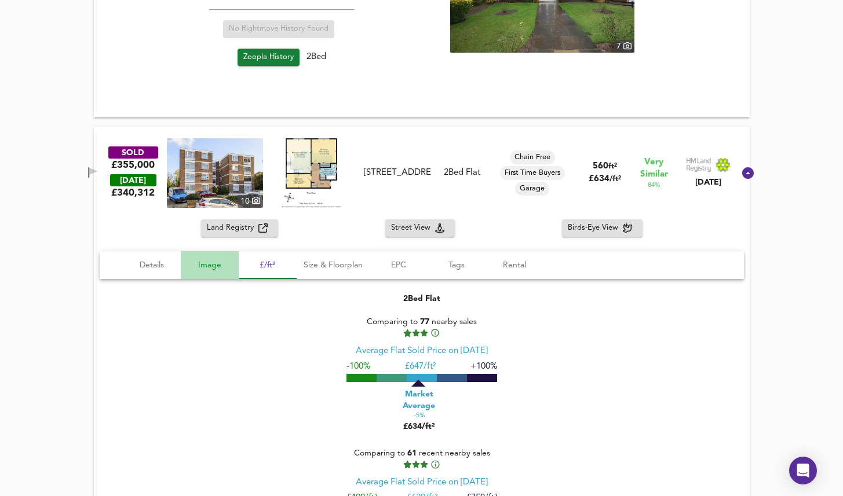
click at [230, 265] on span "Image" at bounding box center [210, 265] width 44 height 14
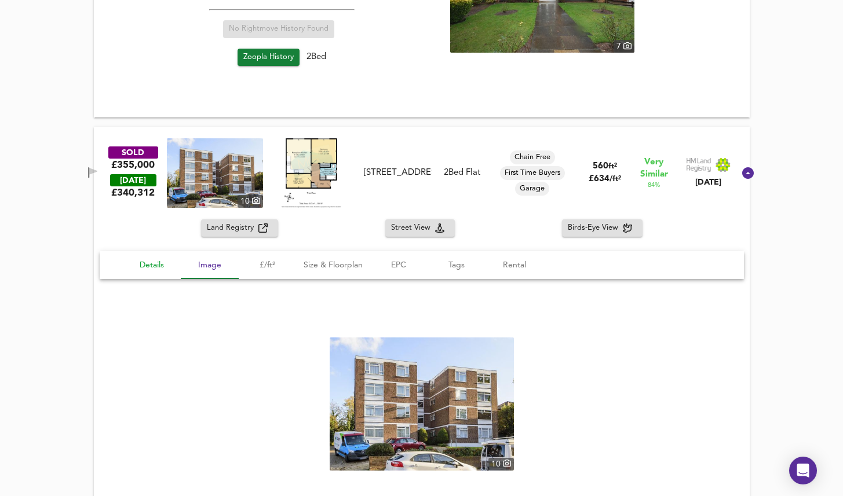
click at [157, 263] on span "Details" at bounding box center [152, 265] width 44 height 14
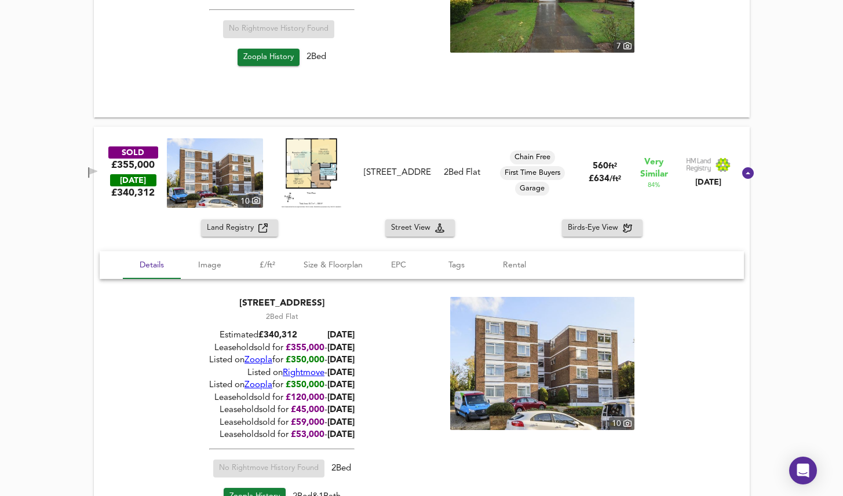
click at [402, 134] on div "SOLD £355,000 [DATE] £ 340,312 10 [STREET_ADDRESS] [STREET_ADDRESS] 2 Bed Flat …" at bounding box center [421, 173] width 655 height 93
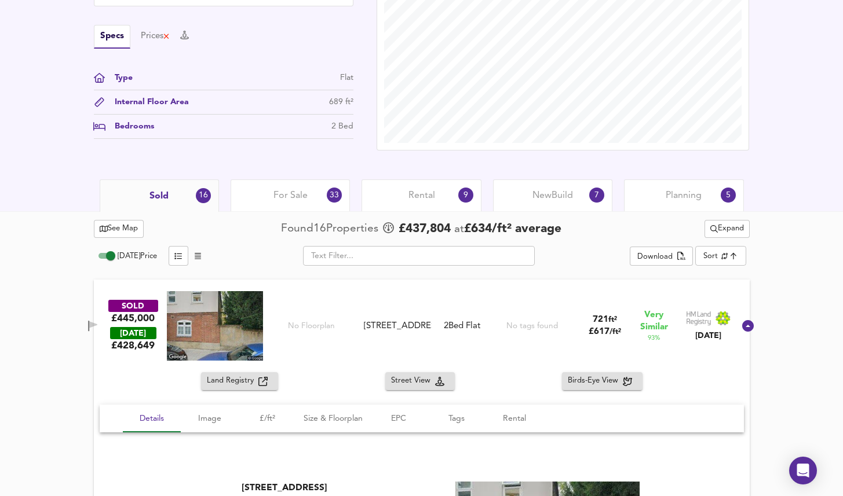
scroll to position [303, 0]
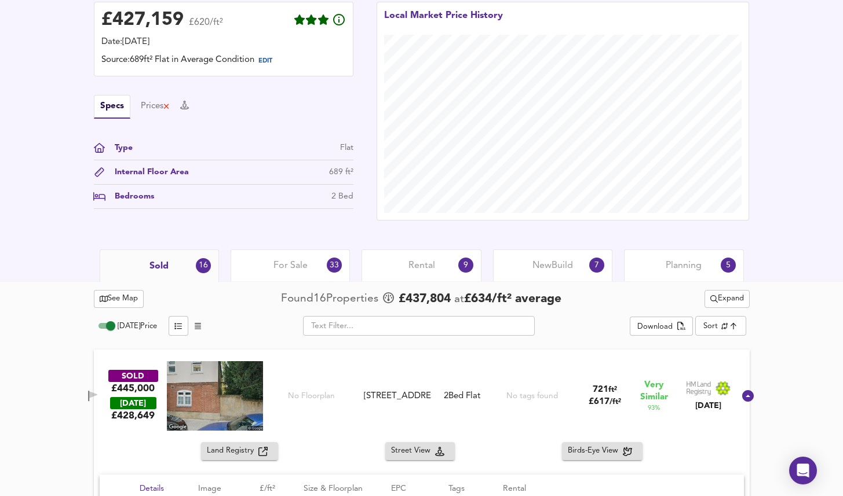
click at [712, 292] on span "Expand" at bounding box center [727, 298] width 34 height 13
click at [707, 322] on li "¼ mile ½ mile" at bounding box center [724, 322] width 98 height 19
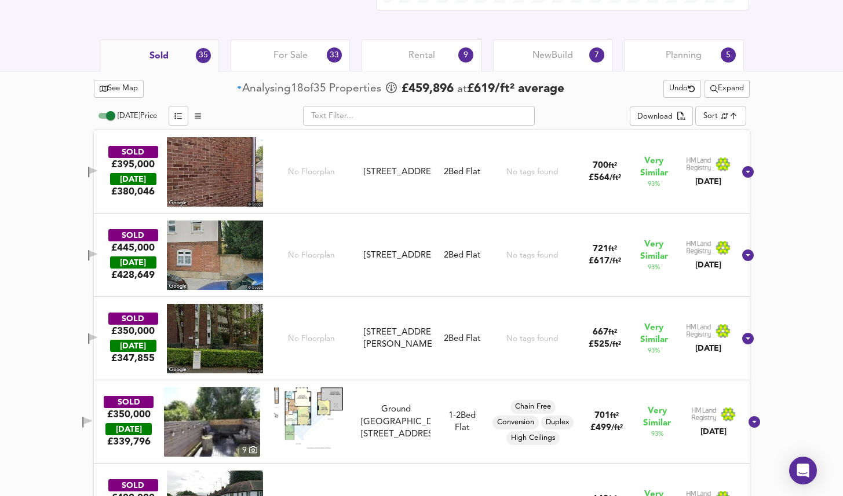
scroll to position [517, 0]
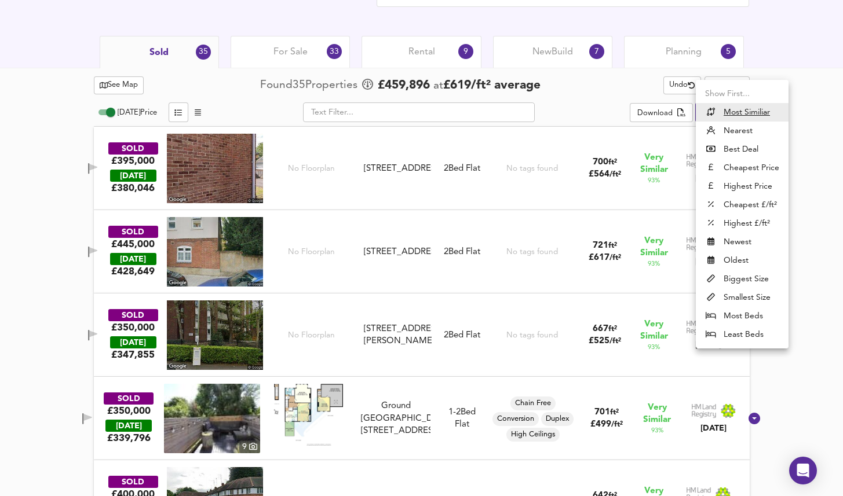
click at [745, 133] on li "Nearest" at bounding box center [741, 131] width 93 height 19
type input "distancetocenter"
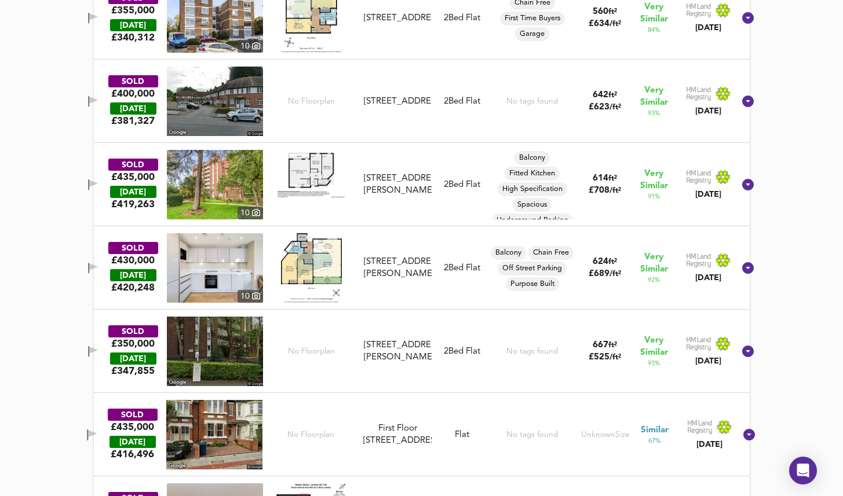
scroll to position [676, 0]
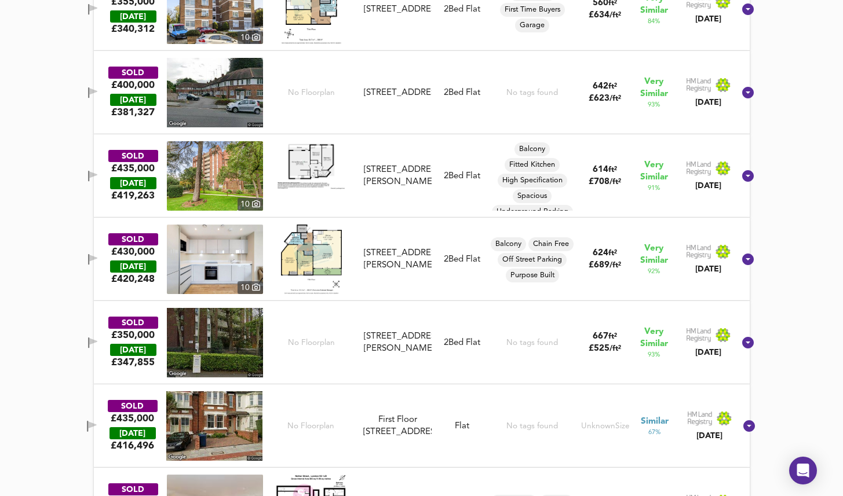
click at [248, 261] on img at bounding box center [215, 259] width 96 height 69
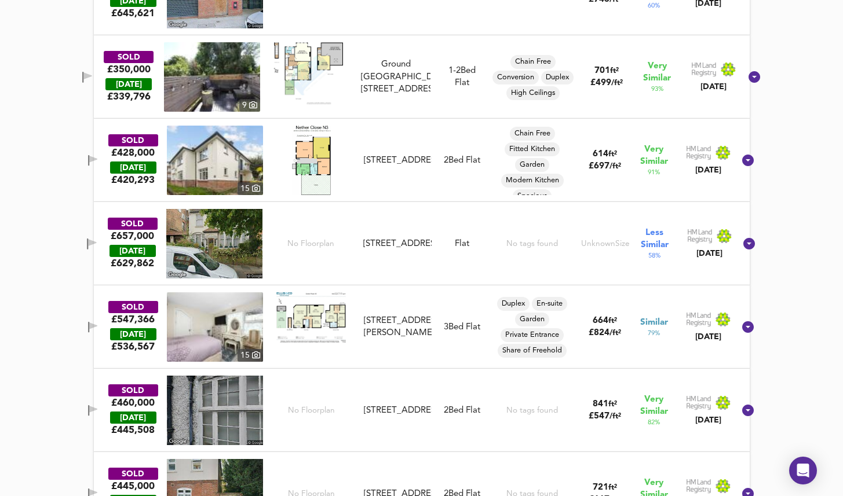
scroll to position [1447, 0]
